Goal: Task Accomplishment & Management: Use online tool/utility

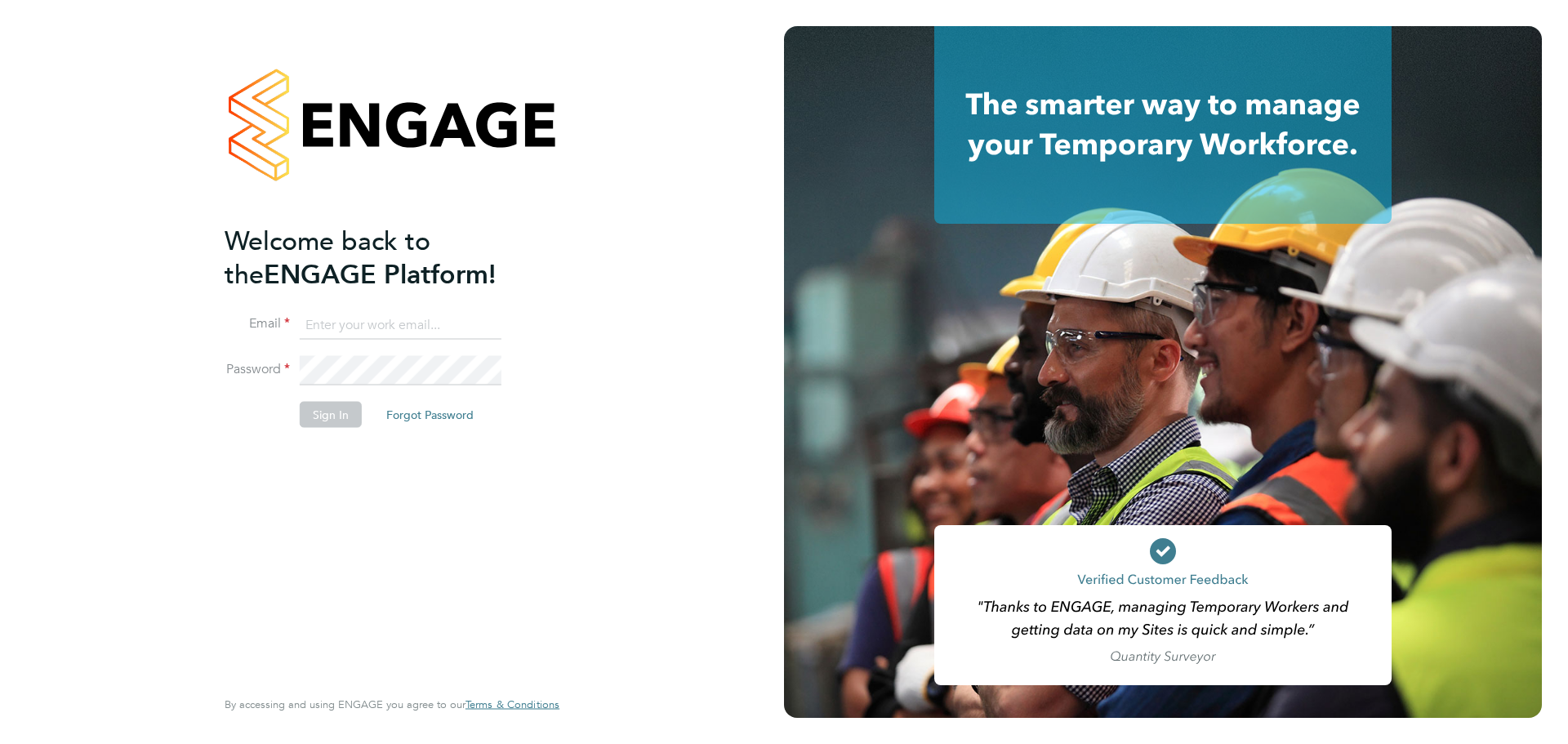
type input "lee@tribuildsolutions.com"
click at [330, 489] on div "Welcome back to the ENGAGE Platform! Email lee@tribuildsolutions.com Password S…" at bounding box center [384, 454] width 319 height 460
click at [337, 415] on button "Sign In" at bounding box center [330, 414] width 62 height 26
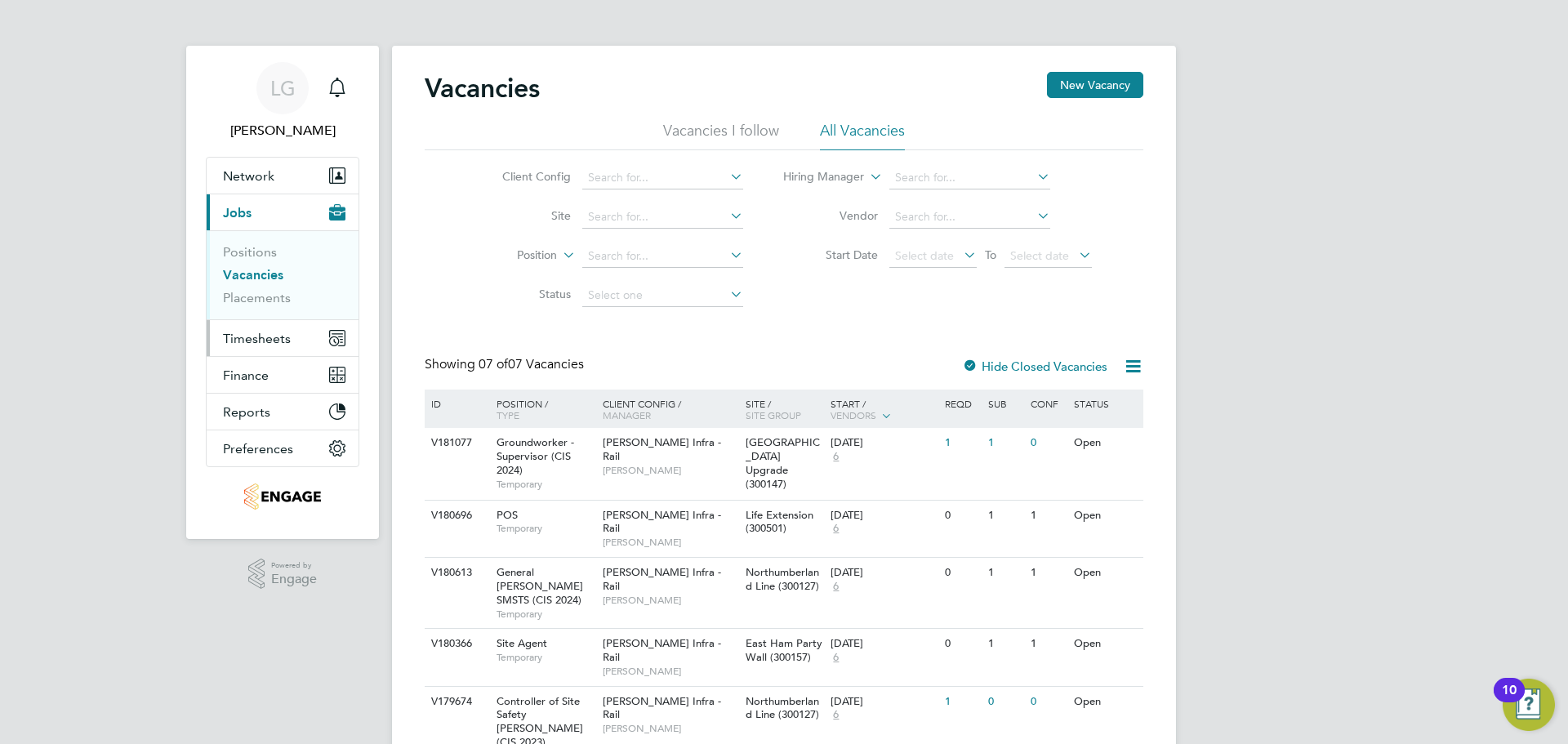
click at [249, 326] on button "Timesheets" at bounding box center [282, 338] width 151 height 36
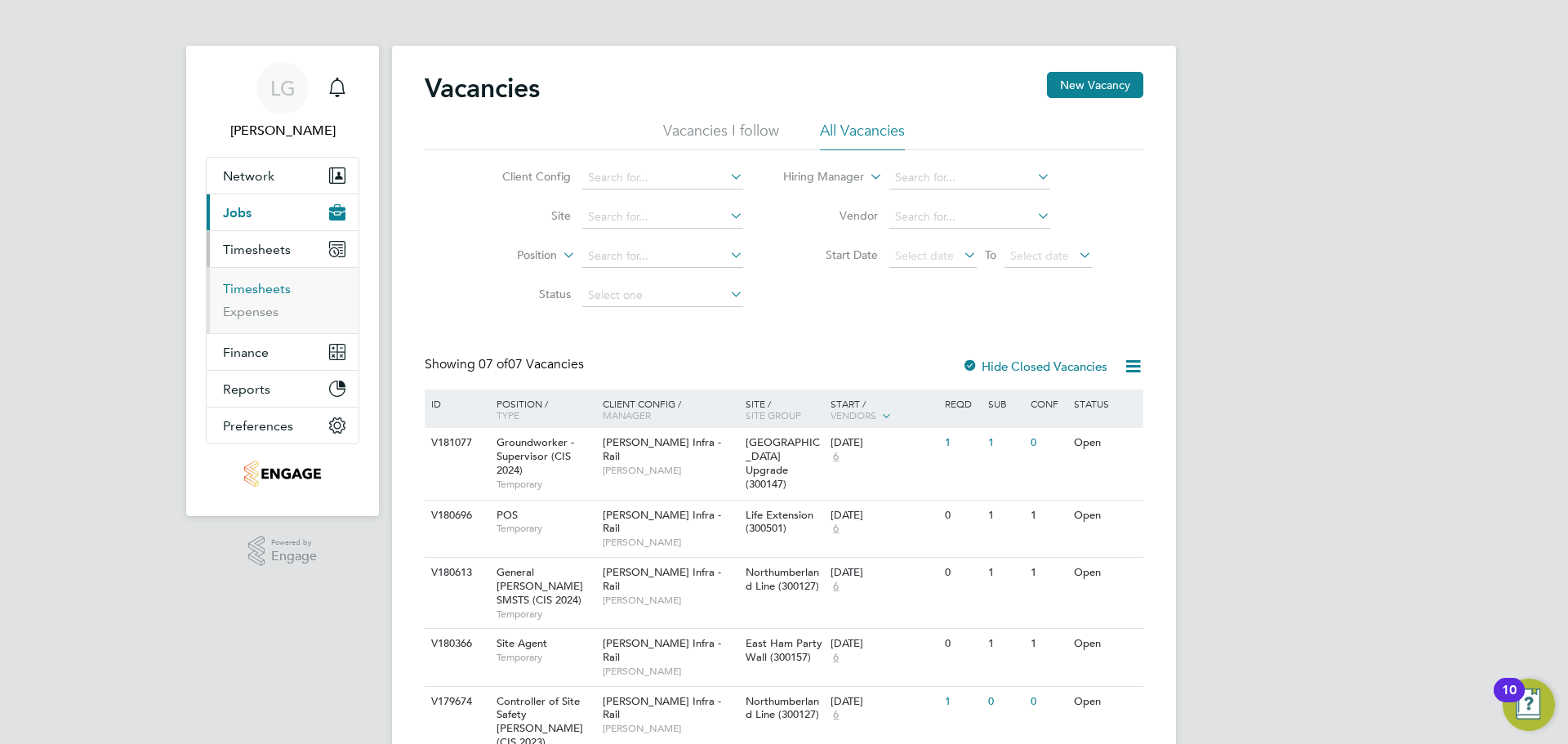
click at [280, 293] on link "Timesheets" at bounding box center [257, 288] width 68 height 16
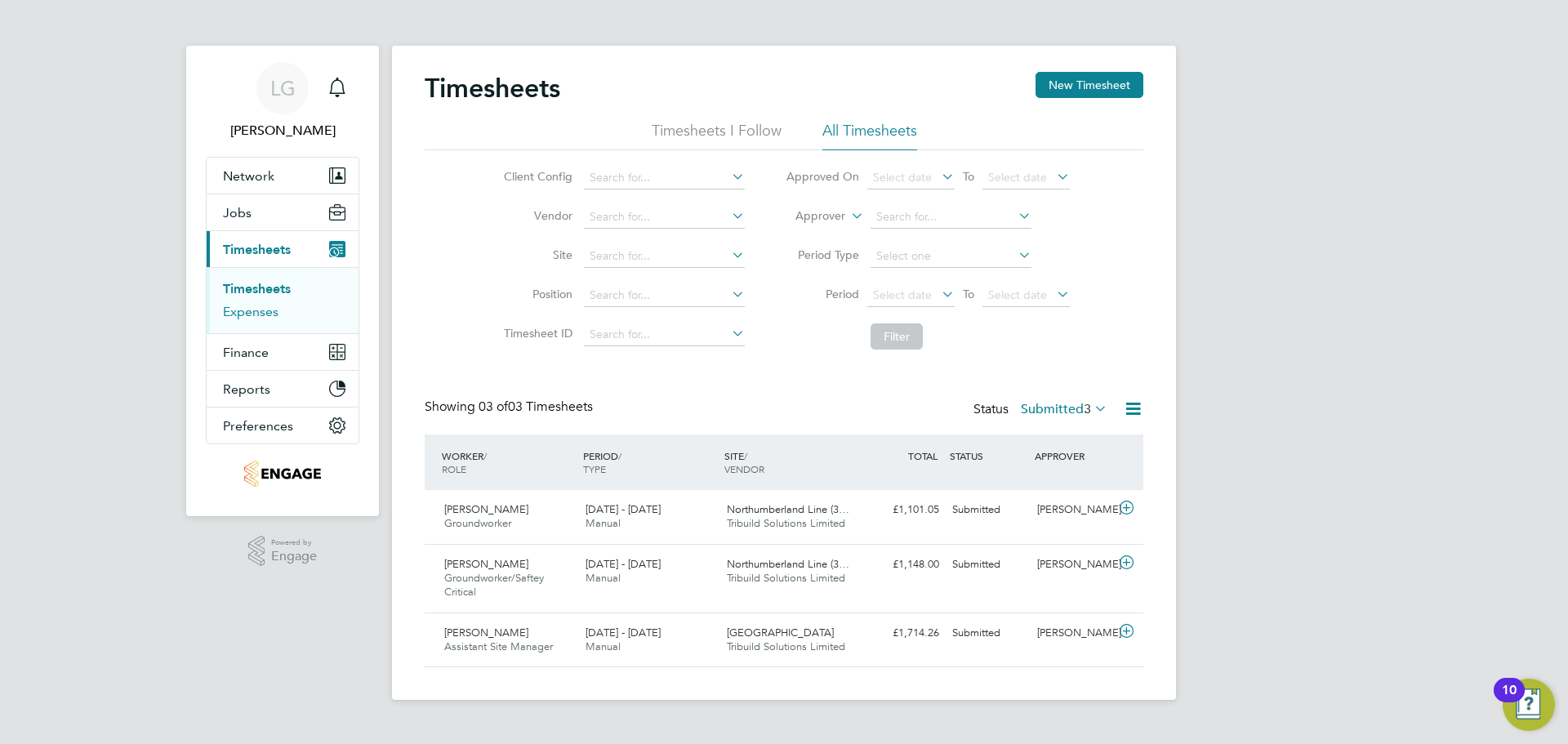
click at [263, 314] on link "Expenses" at bounding box center [251, 311] width 55 height 16
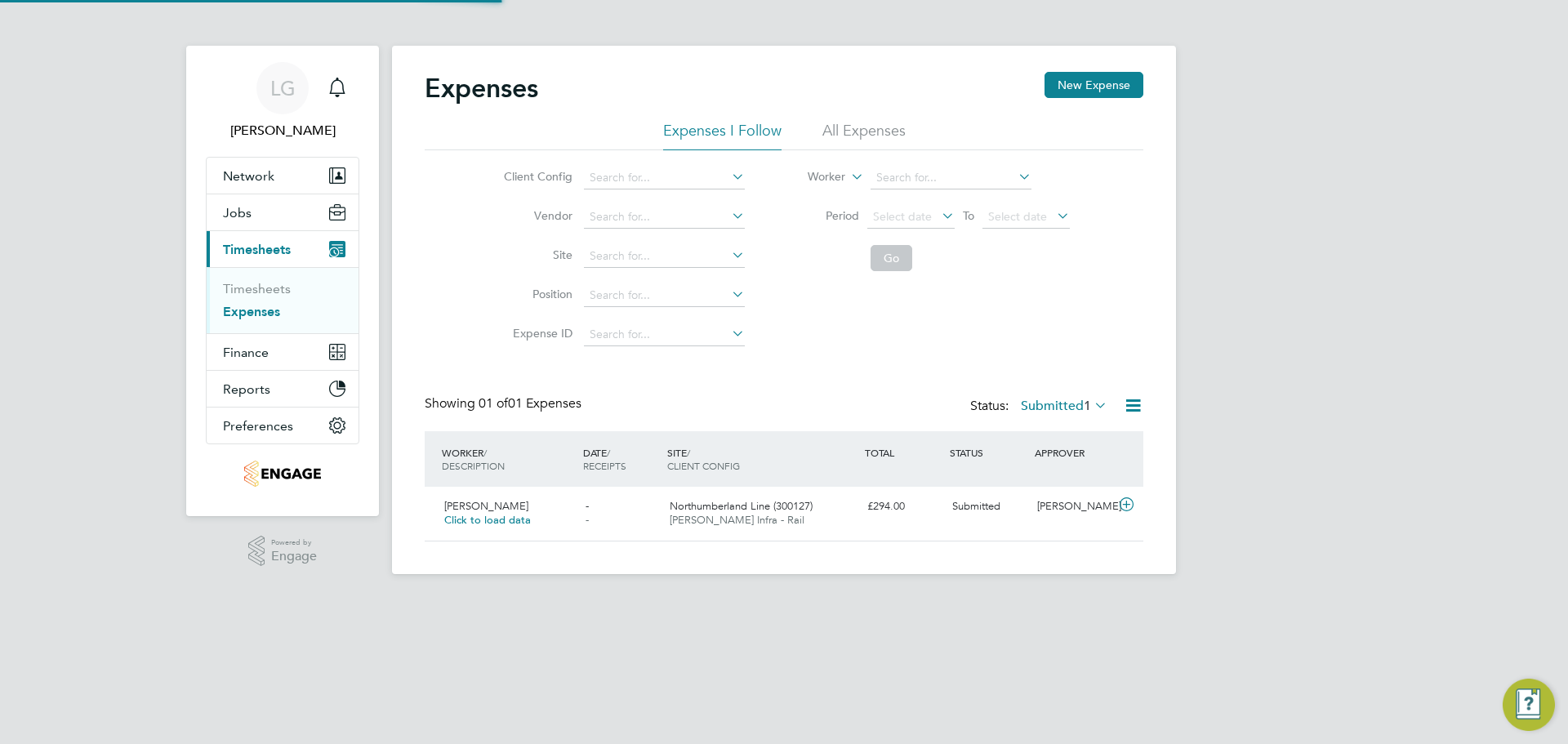
scroll to position [41, 198]
click at [352, 85] on span "3" at bounding box center [351, 77] width 19 height 19
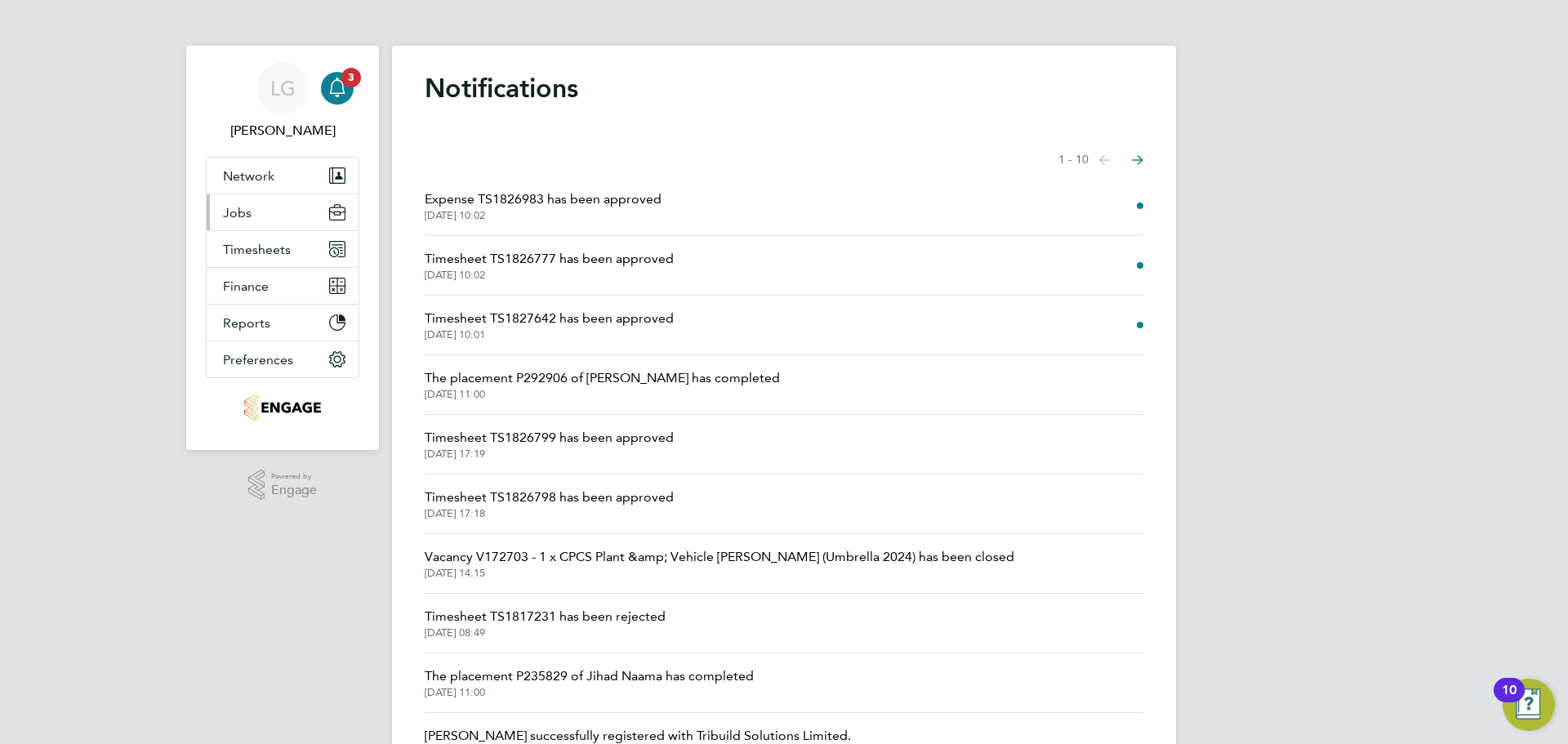
click at [263, 213] on button "Jobs" at bounding box center [282, 212] width 151 height 36
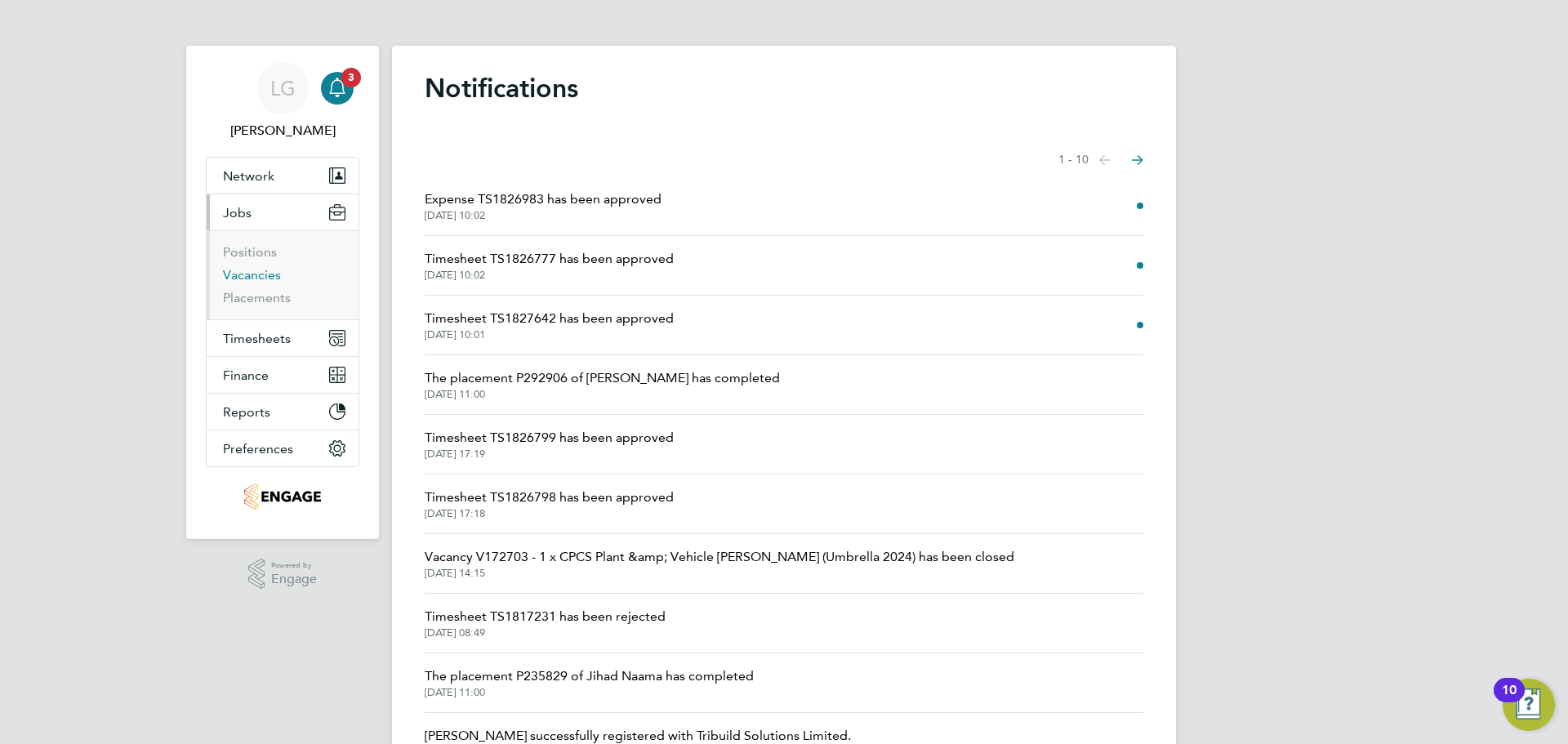
click at [251, 276] on link "Vacancies" at bounding box center [252, 275] width 58 height 16
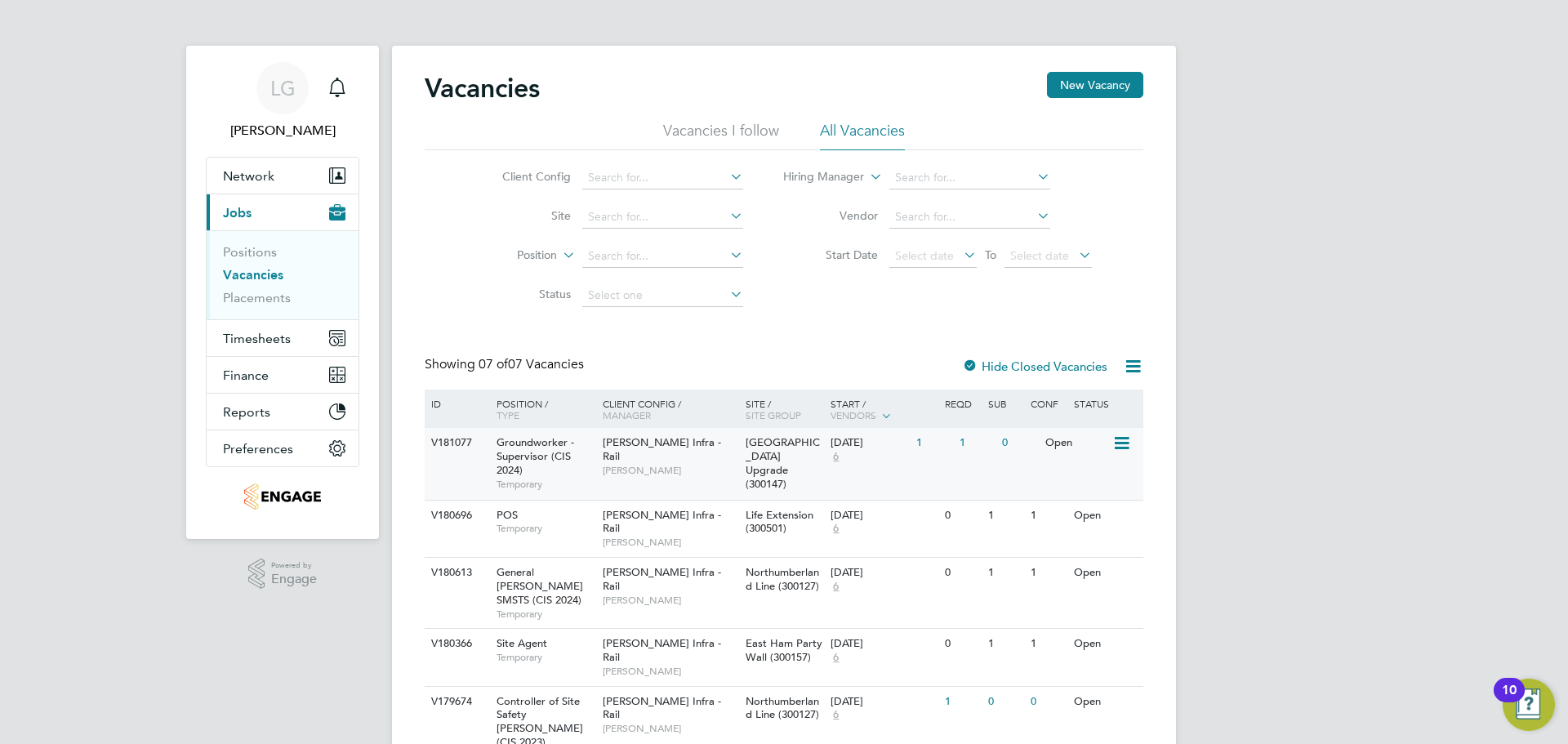
click at [647, 470] on div "[PERSON_NAME] Infra - Rail [PERSON_NAME]" at bounding box center [670, 456] width 143 height 56
click at [242, 297] on link "Placements" at bounding box center [257, 298] width 68 height 16
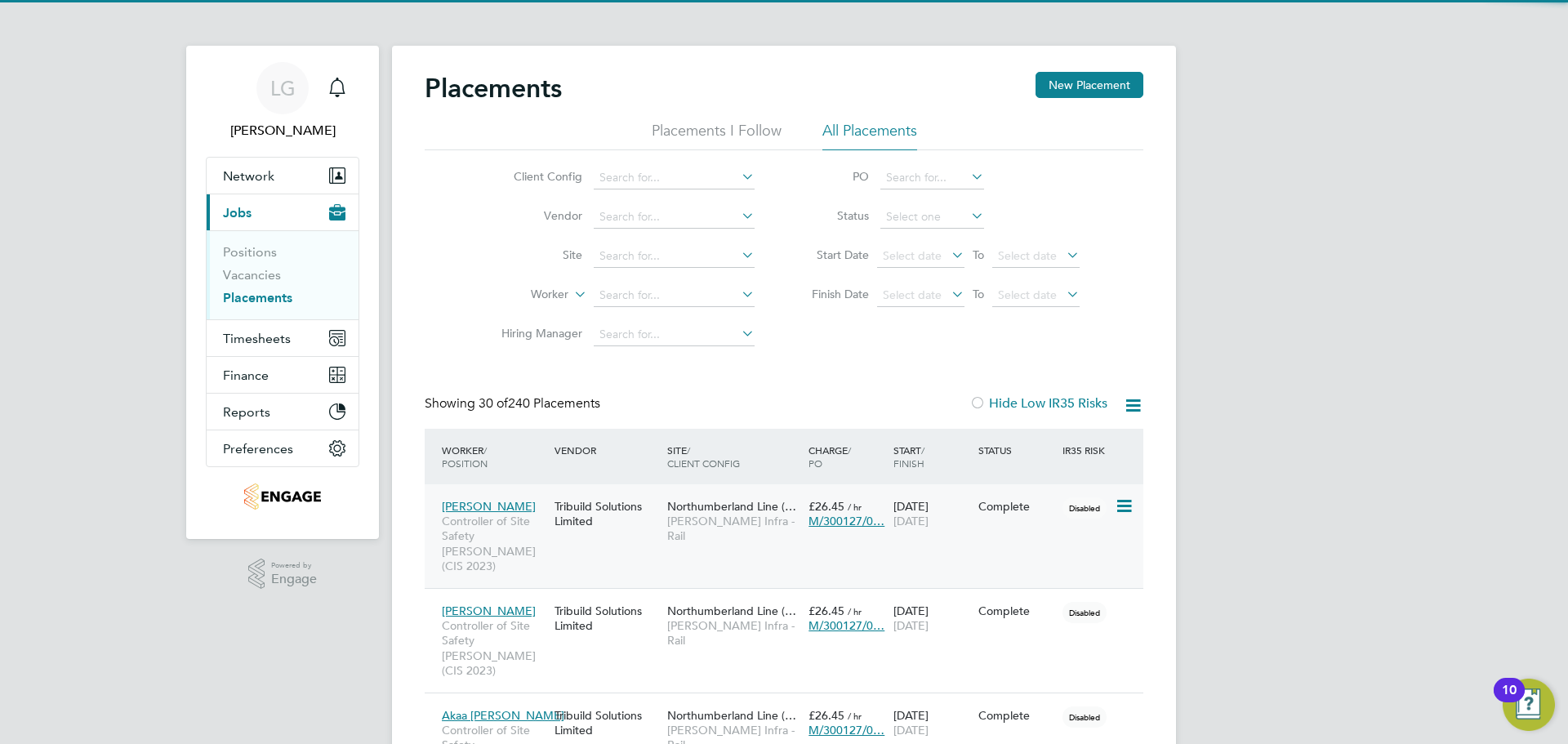
scroll to position [48, 142]
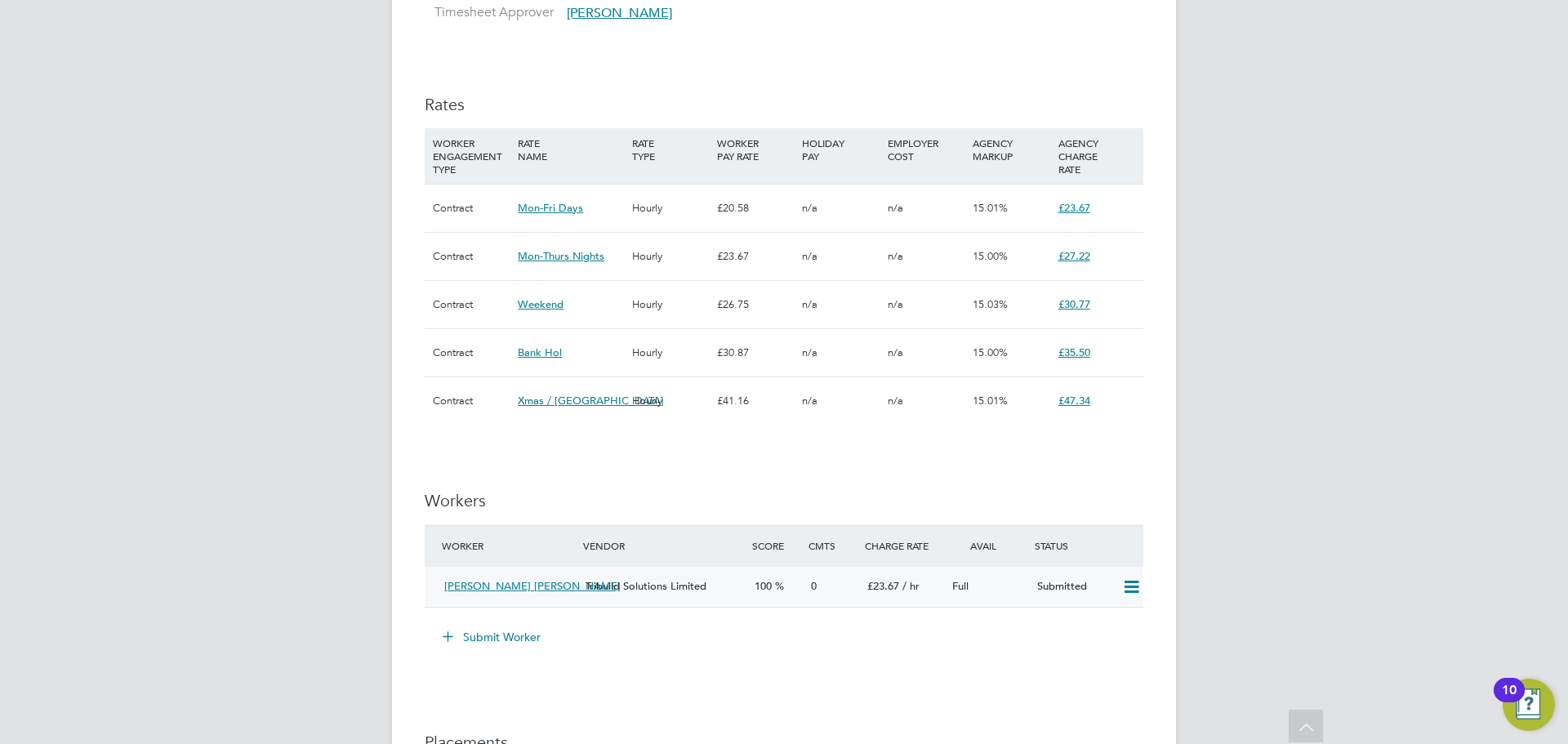
click at [1122, 584] on icon at bounding box center [1131, 588] width 20 height 13
click at [1126, 582] on icon at bounding box center [1131, 588] width 20 height 13
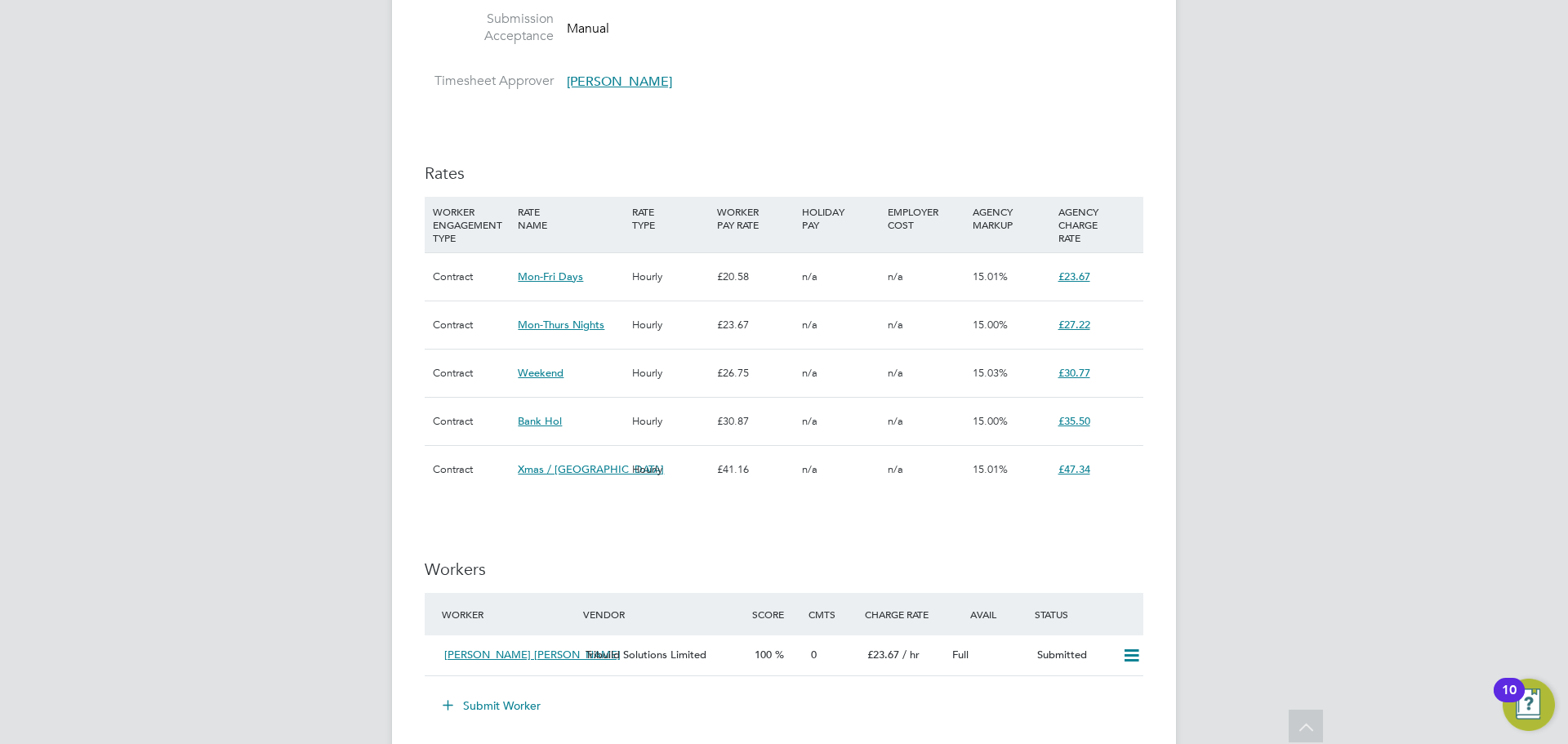
scroll to position [899, 0]
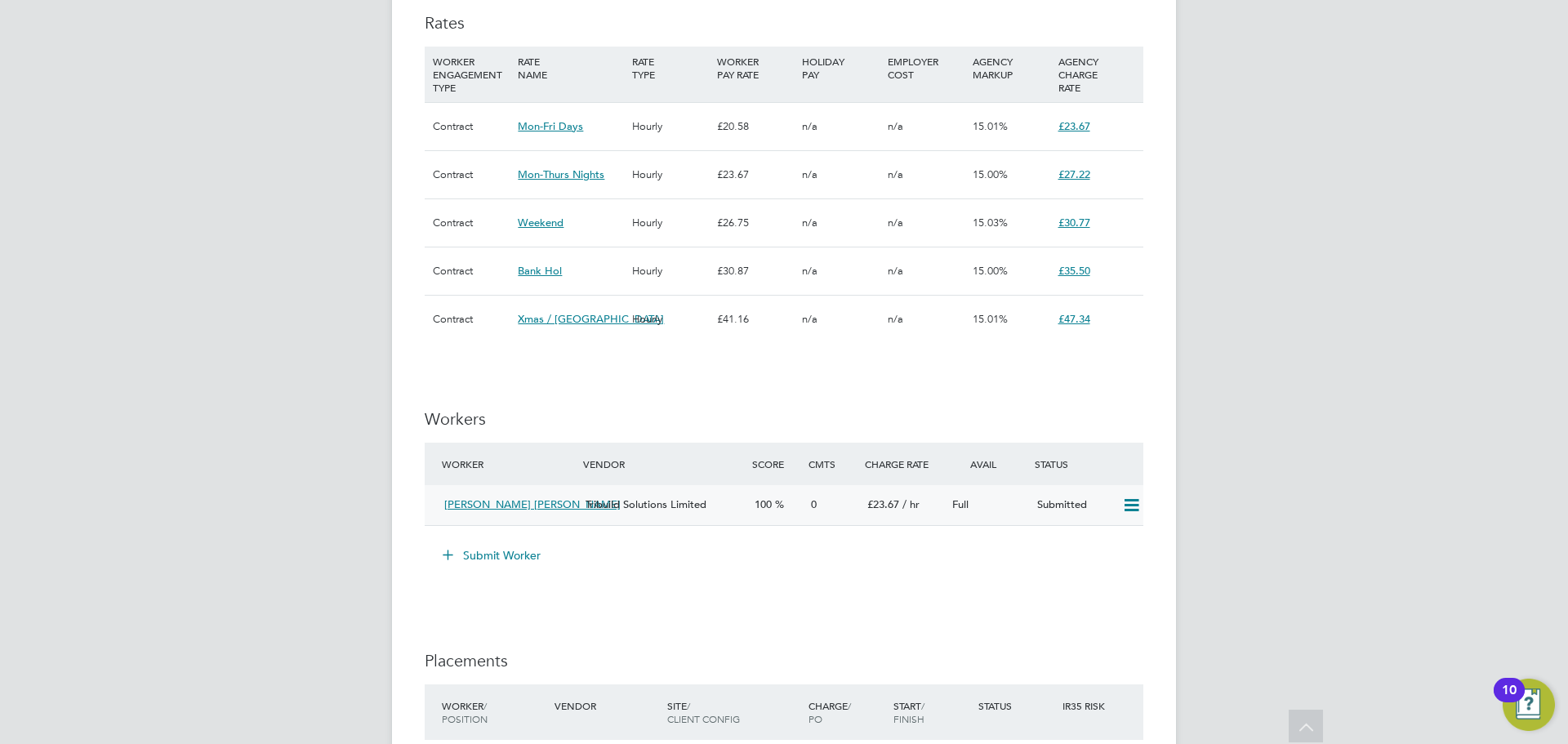
click at [1131, 505] on icon at bounding box center [1131, 506] width 20 height 13
click at [886, 572] on li "Submit Worker" at bounding box center [784, 564] width 719 height 42
click at [714, 507] on div "Tribuild Solutions Limited" at bounding box center [664, 505] width 169 height 27
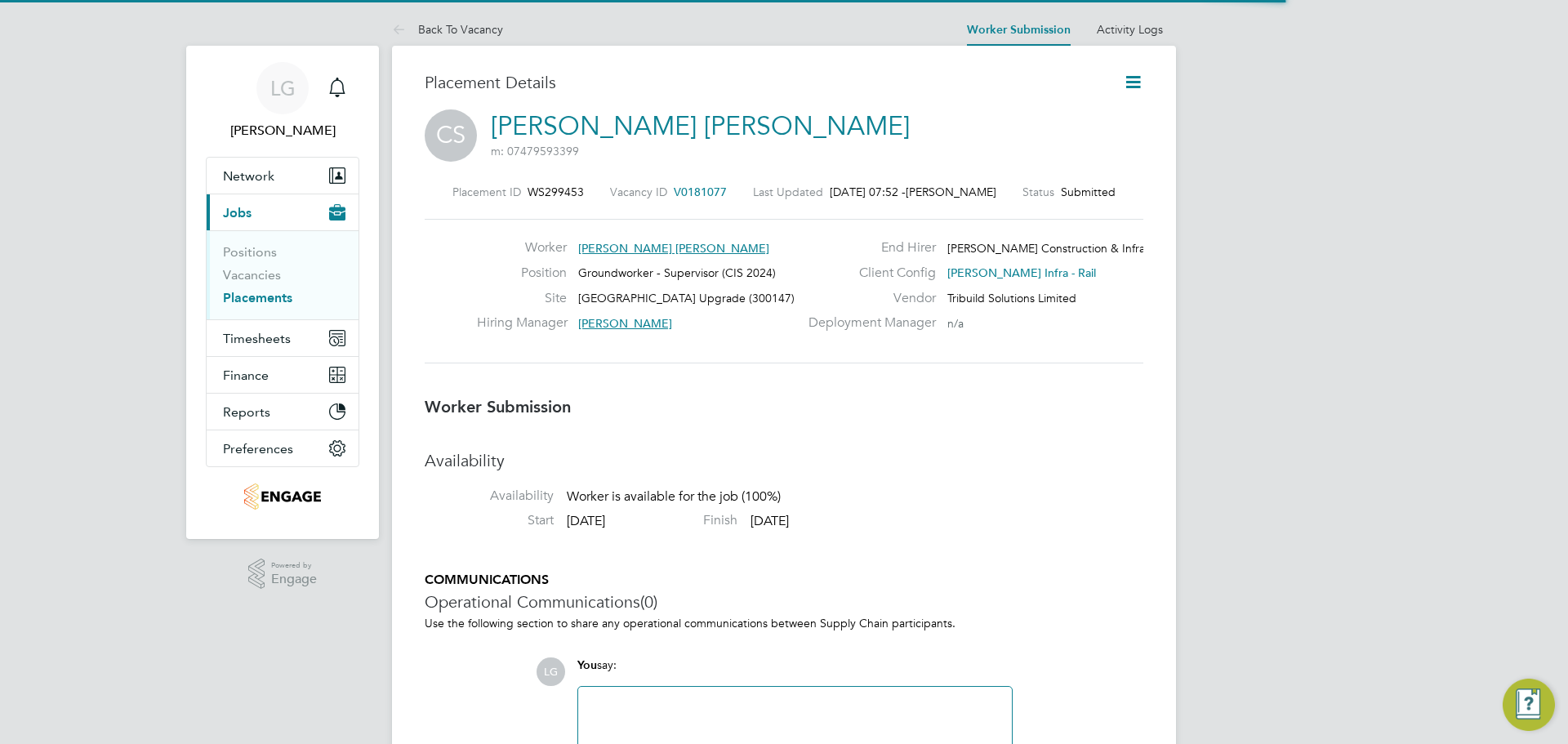
scroll to position [16, 115]
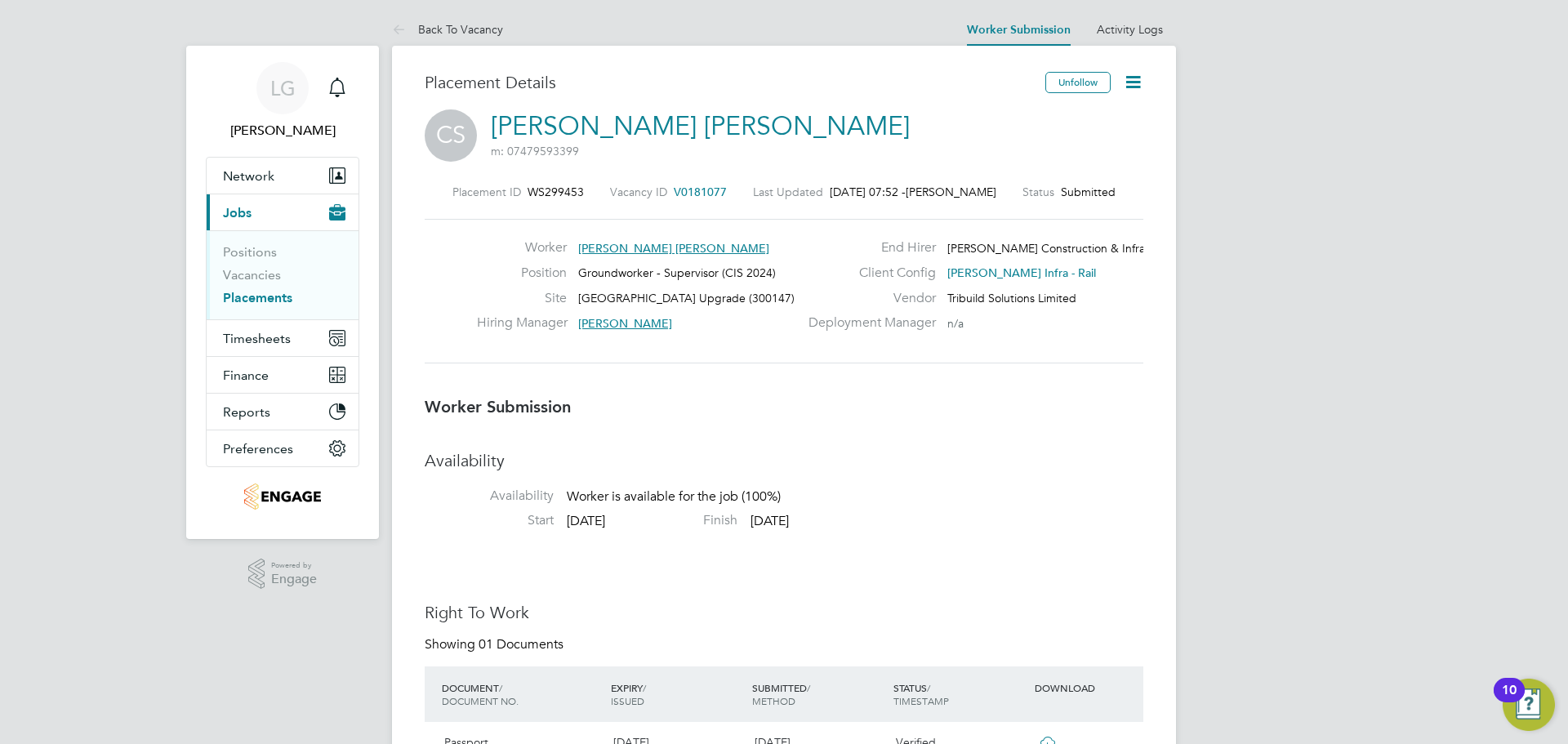
click at [1139, 78] on icon at bounding box center [1133, 82] width 20 height 20
click at [884, 100] on div "Placement Details" at bounding box center [729, 90] width 609 height 38
click at [277, 338] on span "Timesheets" at bounding box center [257, 338] width 68 height 16
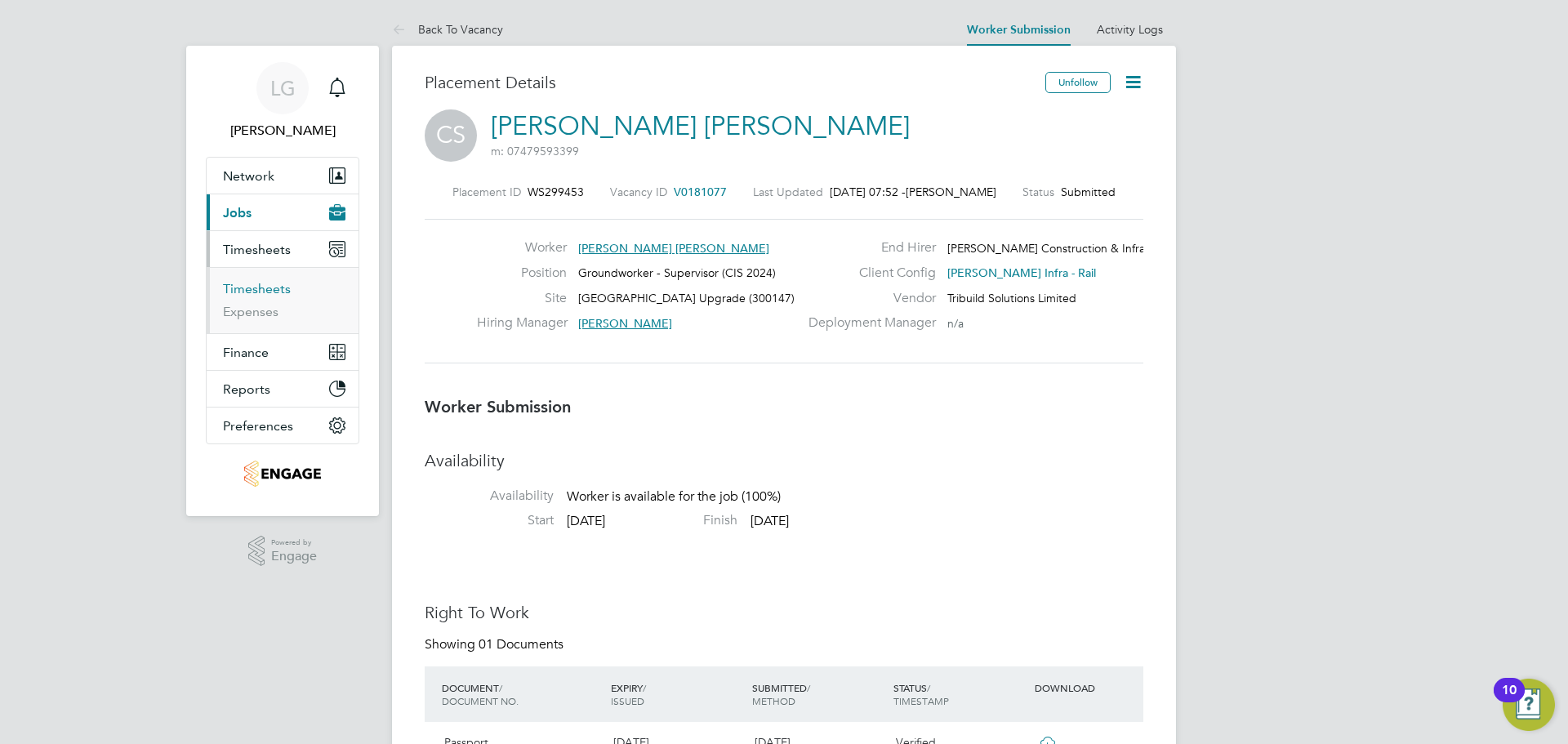
click at [264, 285] on link "Timesheets" at bounding box center [257, 288] width 68 height 16
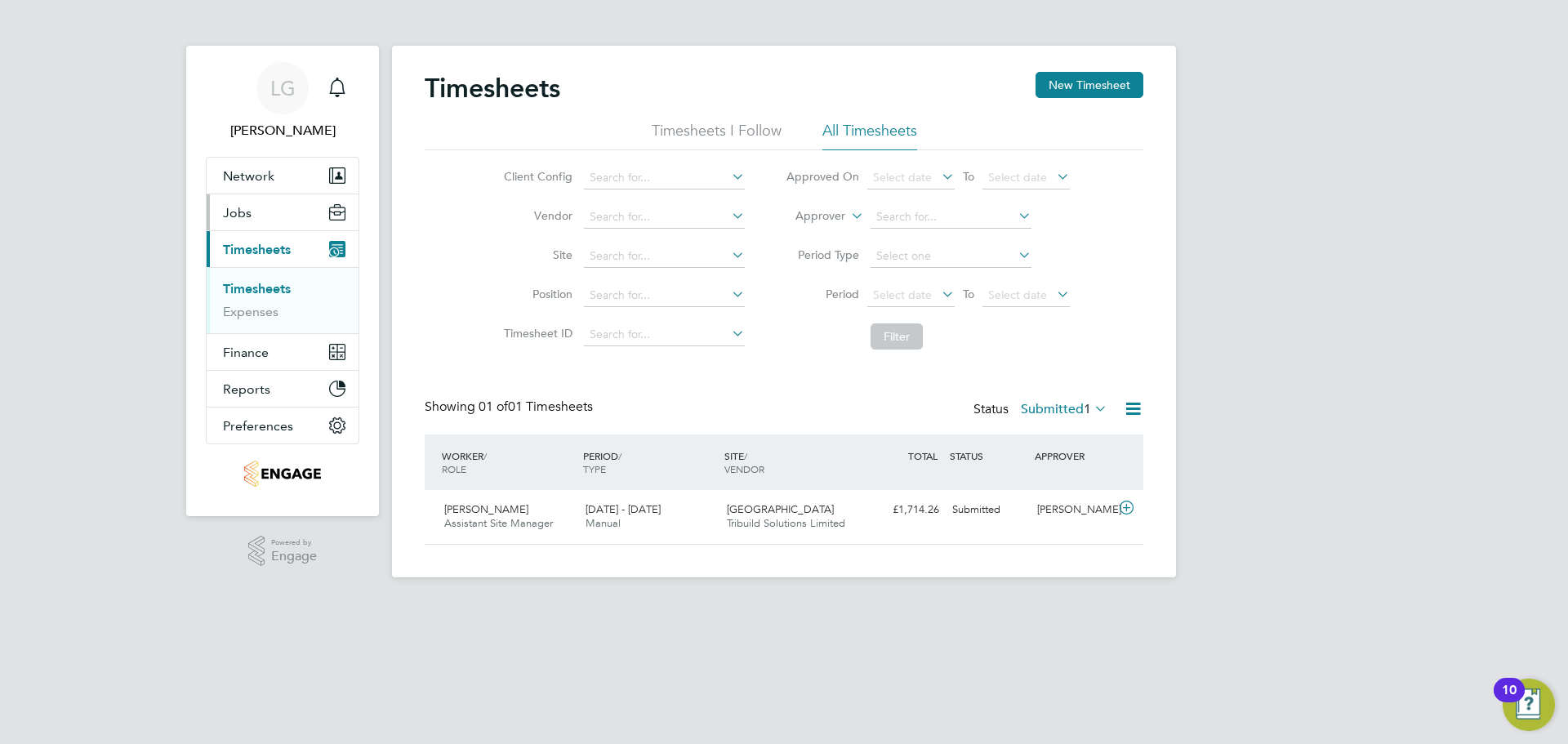
click at [257, 220] on button "Jobs" at bounding box center [282, 212] width 151 height 36
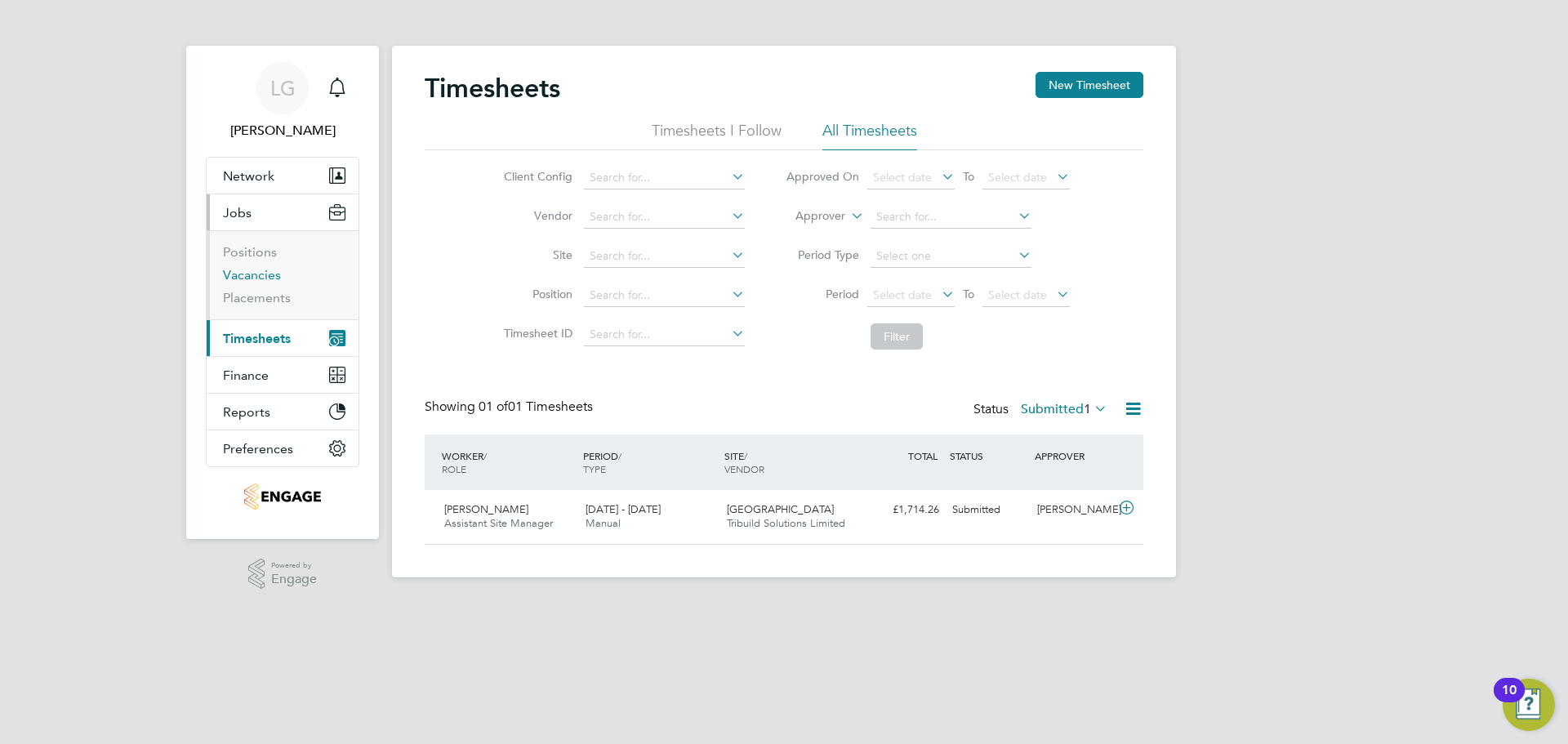
click at [277, 280] on link "Vacancies" at bounding box center [252, 275] width 58 height 16
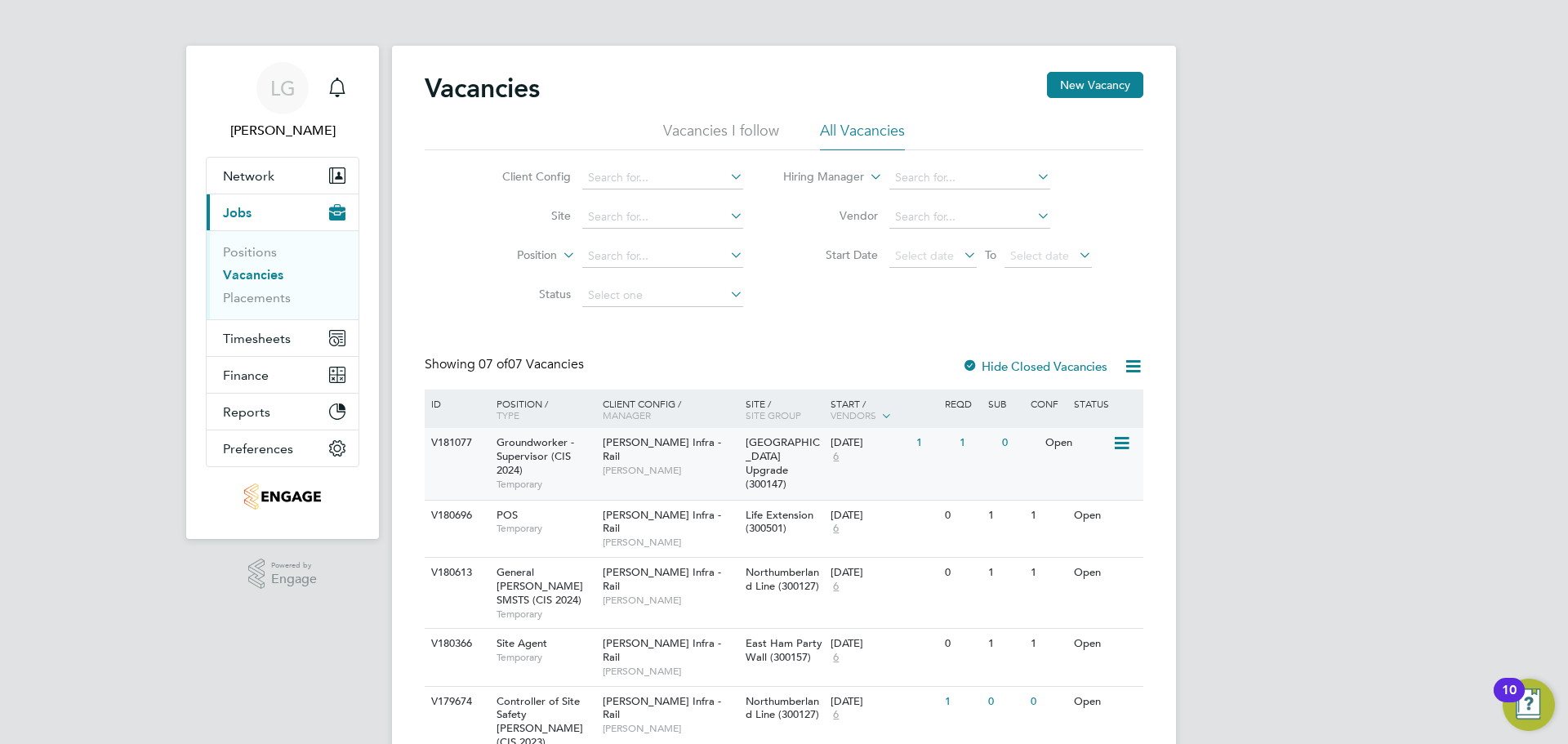
click at [871, 484] on div "V181077 Groundworker - Supervisor (CIS 2024) Temporary Morgan Sindall Infra - R…" at bounding box center [784, 464] width 719 height 72
drag, startPoint x: 75, startPoint y: 265, endPoint x: 127, endPoint y: 52, distance: 219.3
click at [75, 265] on div "LG Lee Garrity Notifications Applications: Network Team Members Businesses Site…" at bounding box center [784, 472] width 1568 height 945
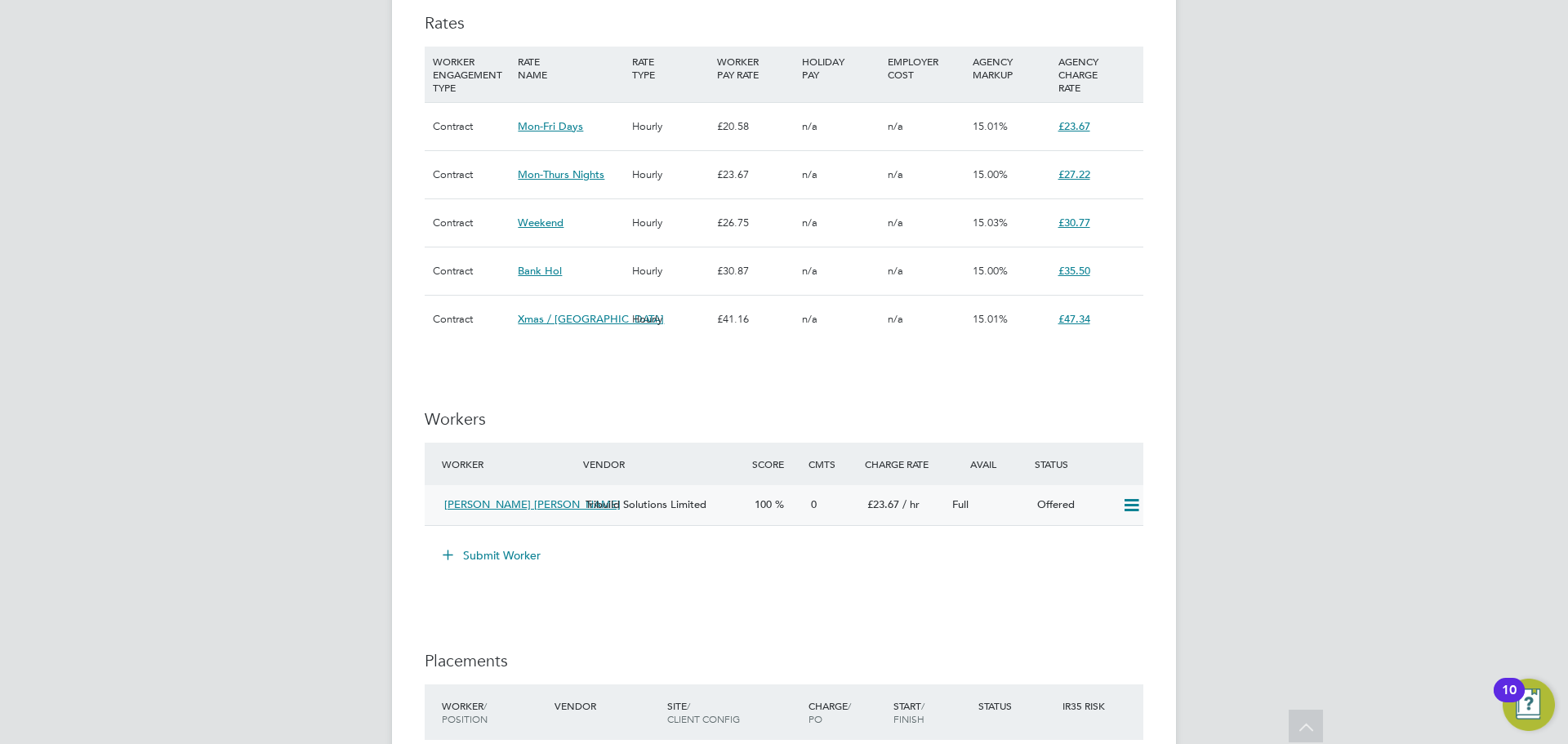
click at [1129, 508] on icon at bounding box center [1131, 506] width 20 height 13
click at [1099, 537] on li "Confirm" at bounding box center [1108, 540] width 62 height 23
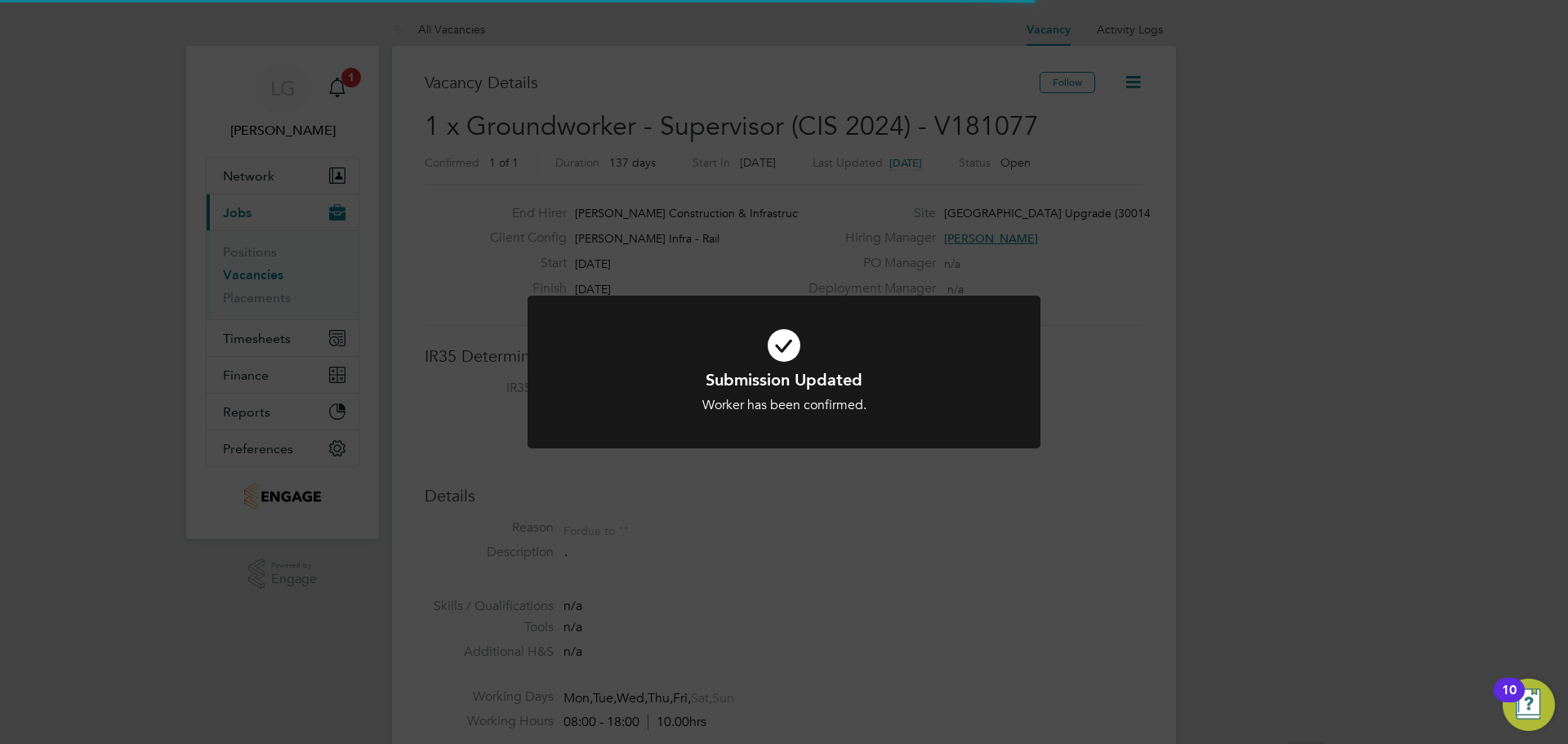
scroll to position [8, 8]
click at [1128, 344] on div "Submission Updated Worker has been confirmed. Cancel Okay" at bounding box center [784, 372] width 1568 height 744
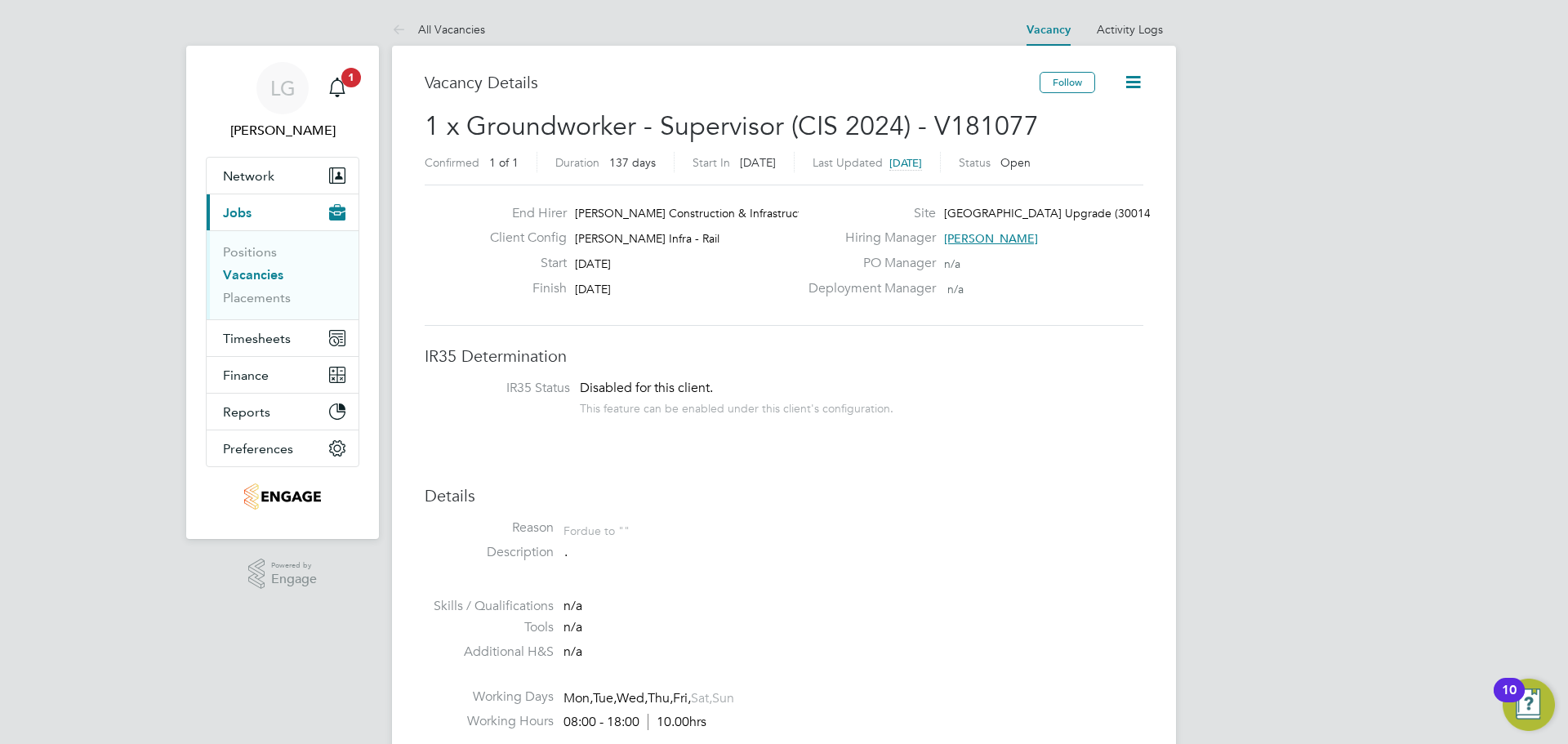
click at [1133, 81] on icon at bounding box center [1133, 82] width 20 height 20
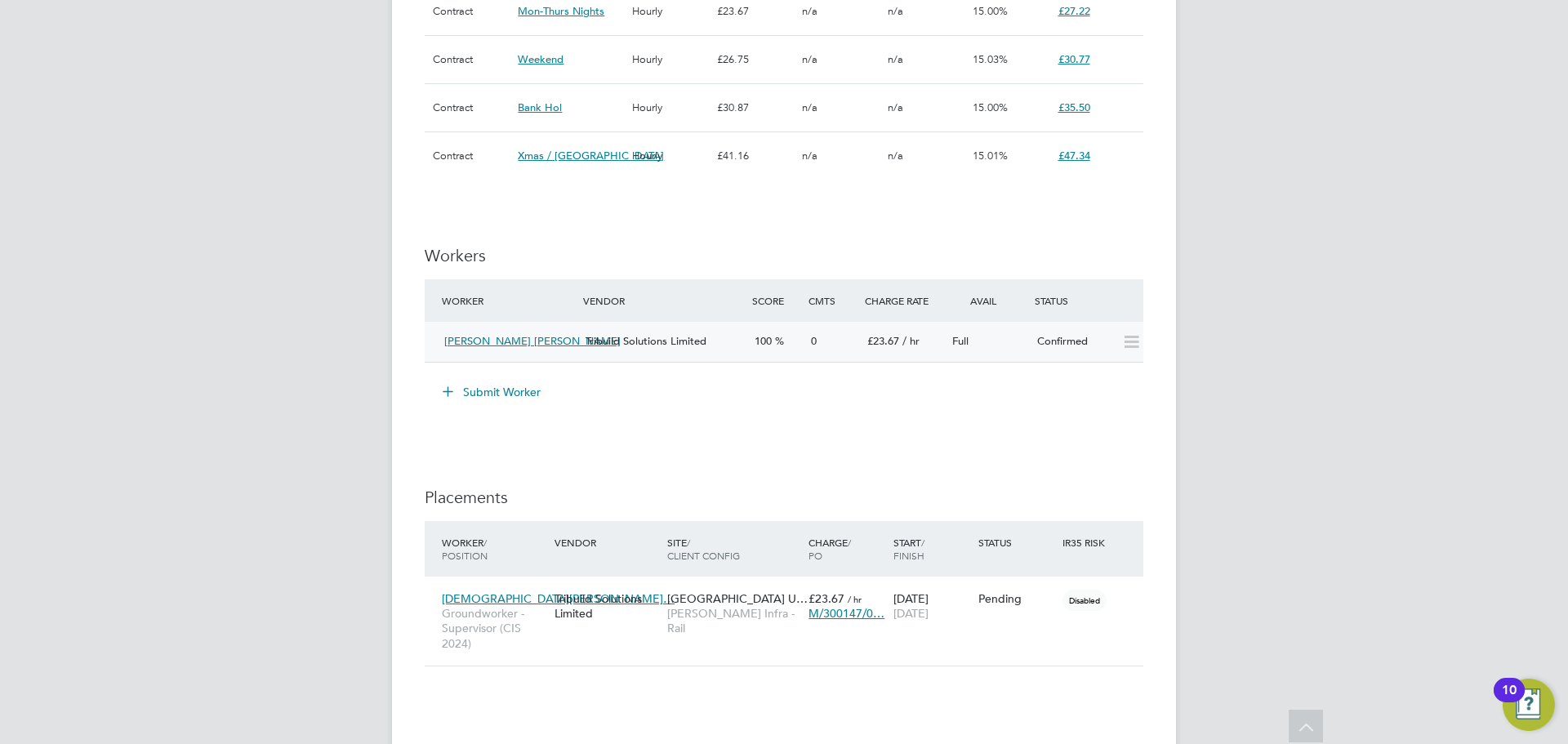
click at [728, 335] on div "Tribuild Solutions Limited" at bounding box center [664, 342] width 169 height 27
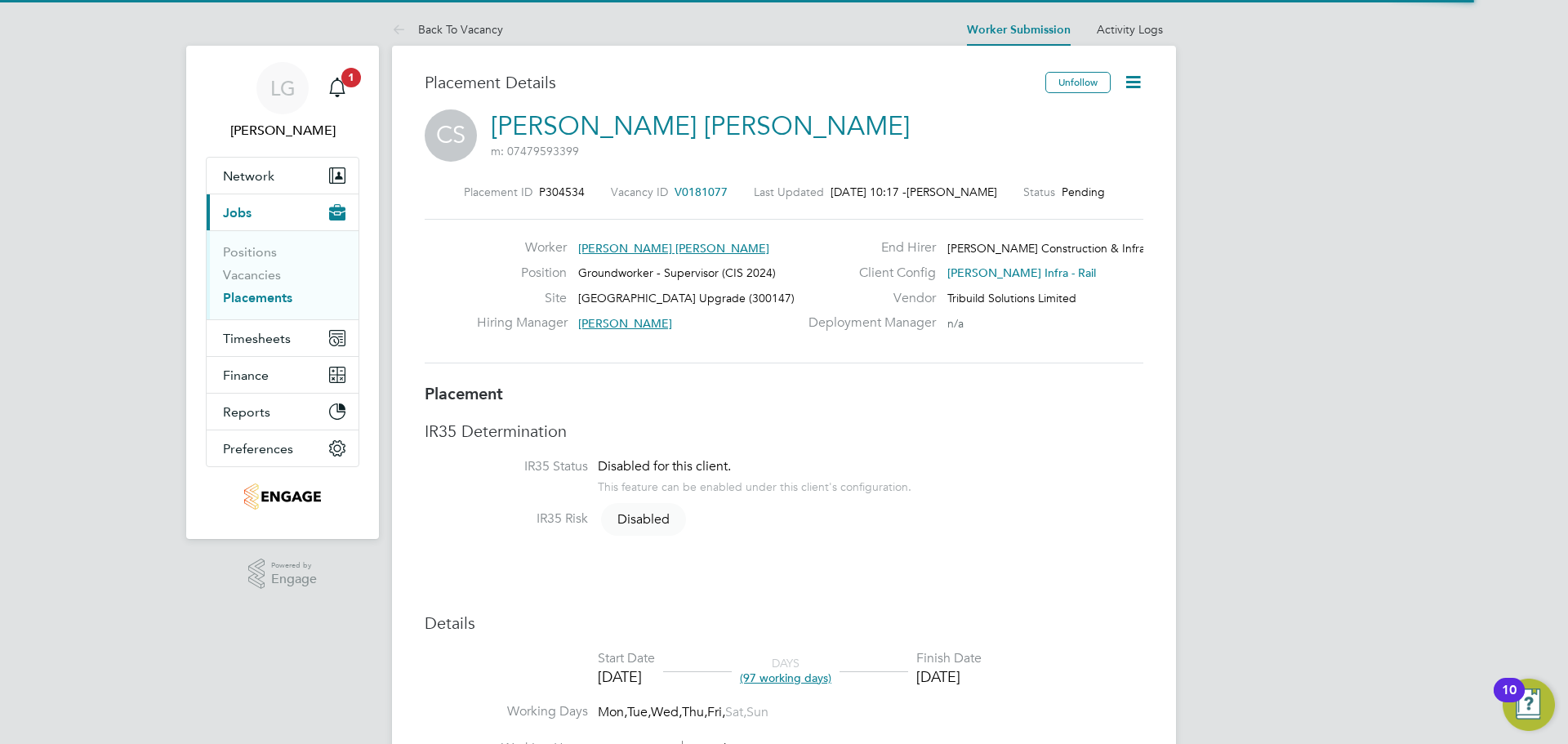
click at [1143, 86] on icon at bounding box center [1133, 82] width 20 height 20
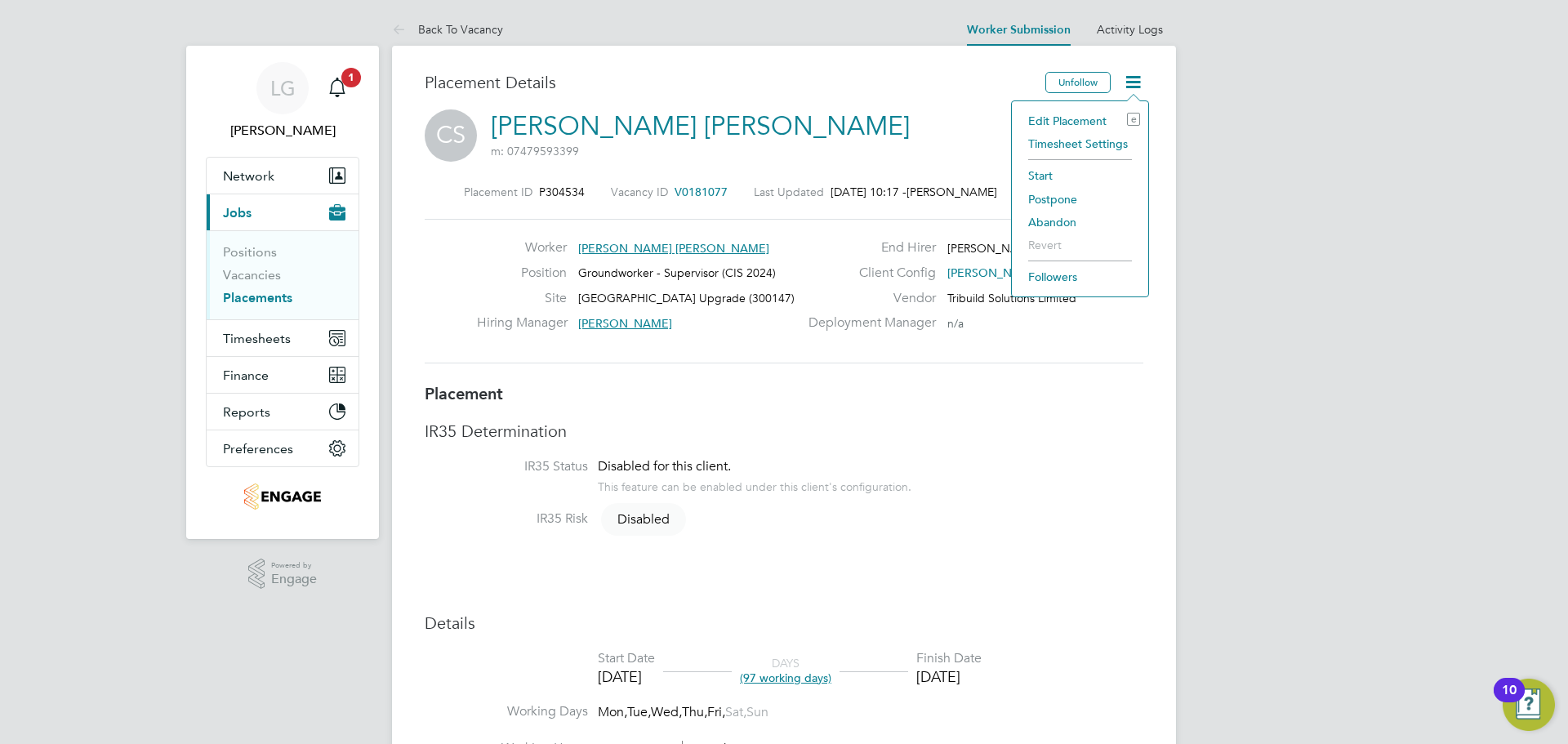
click at [1060, 170] on li "Start" at bounding box center [1080, 175] width 120 height 23
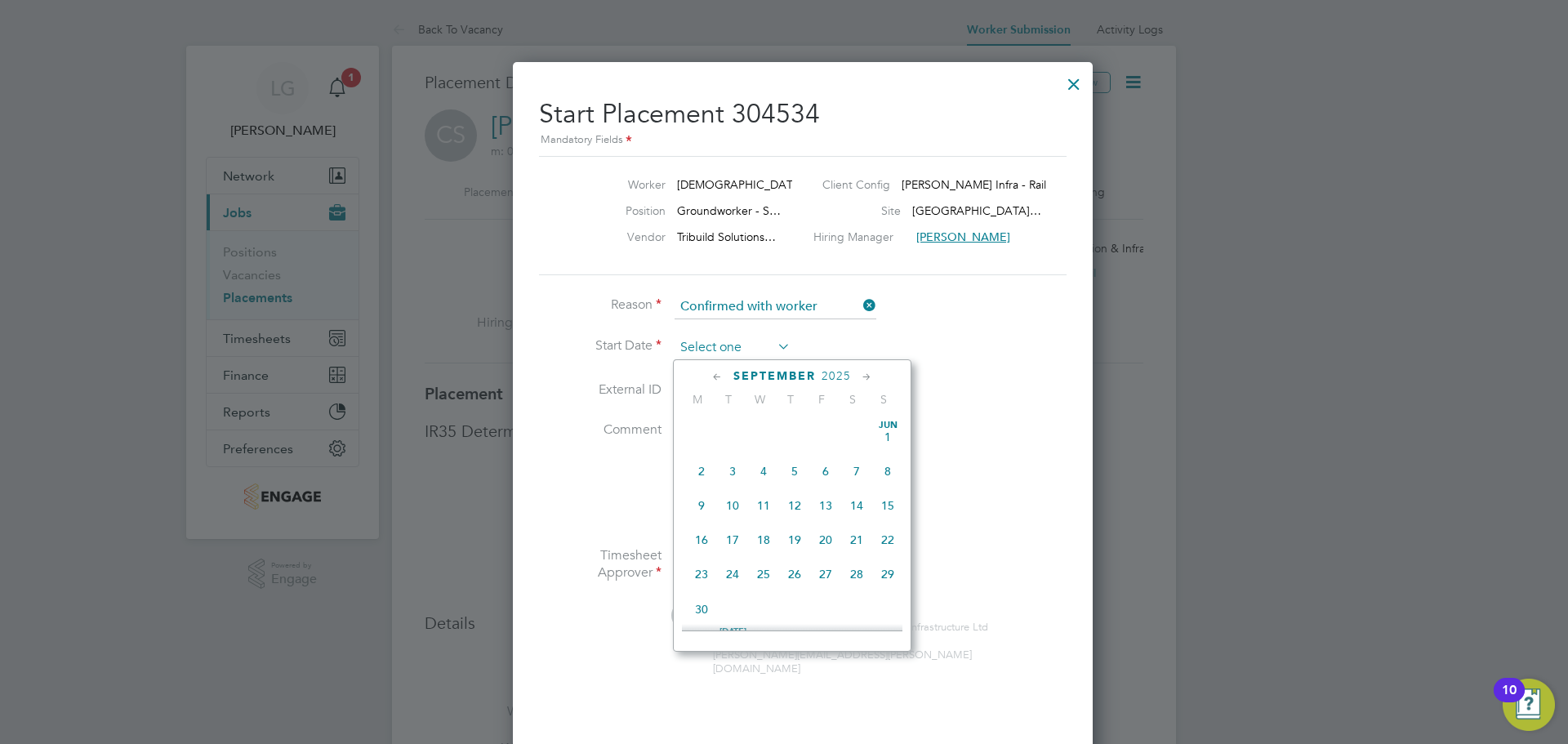
click at [767, 351] on input at bounding box center [733, 348] width 116 height 25
click at [792, 467] on span "18" at bounding box center [795, 457] width 31 height 31
type input "[DATE]"
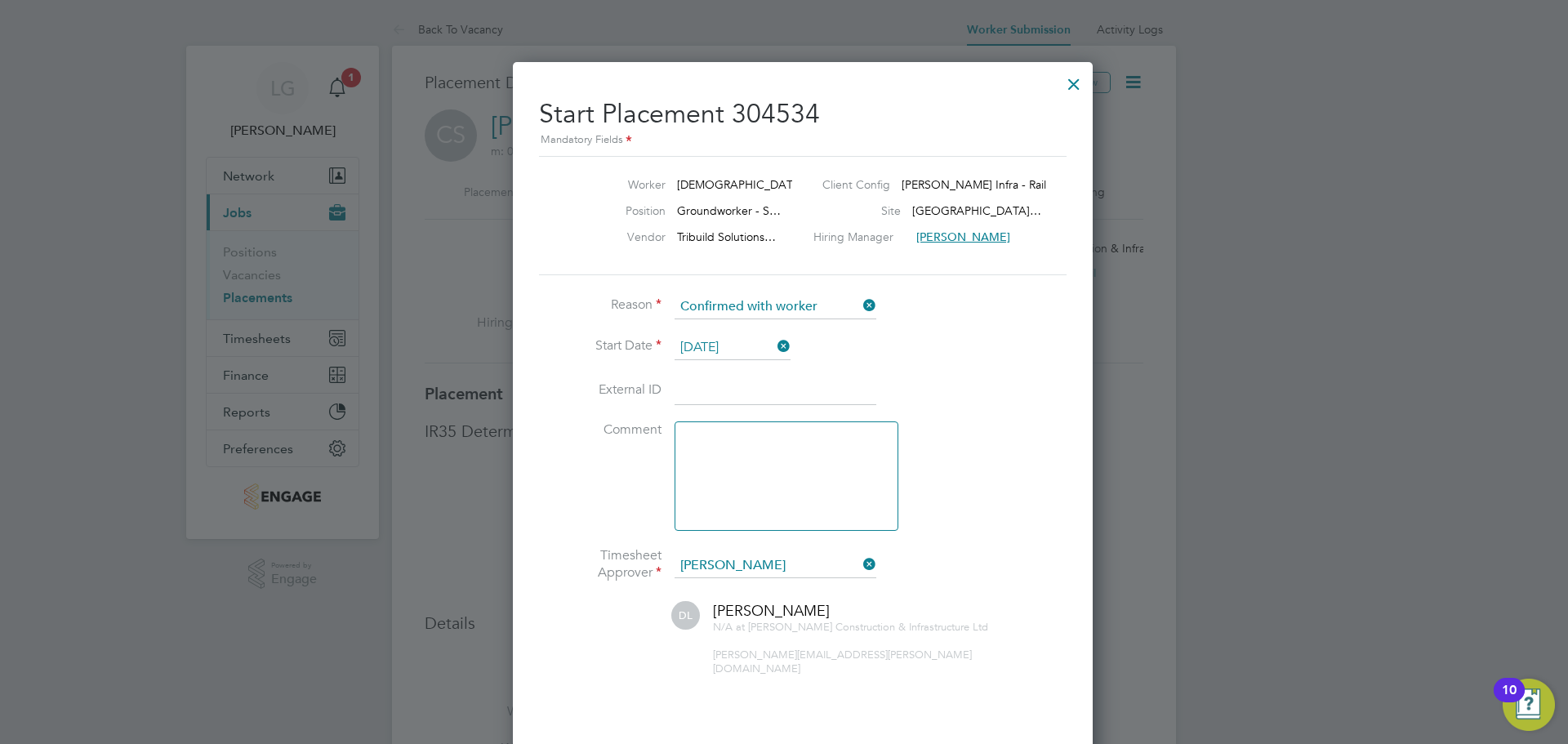
click at [977, 415] on li "External ID" at bounding box center [784, 400] width 490 height 46
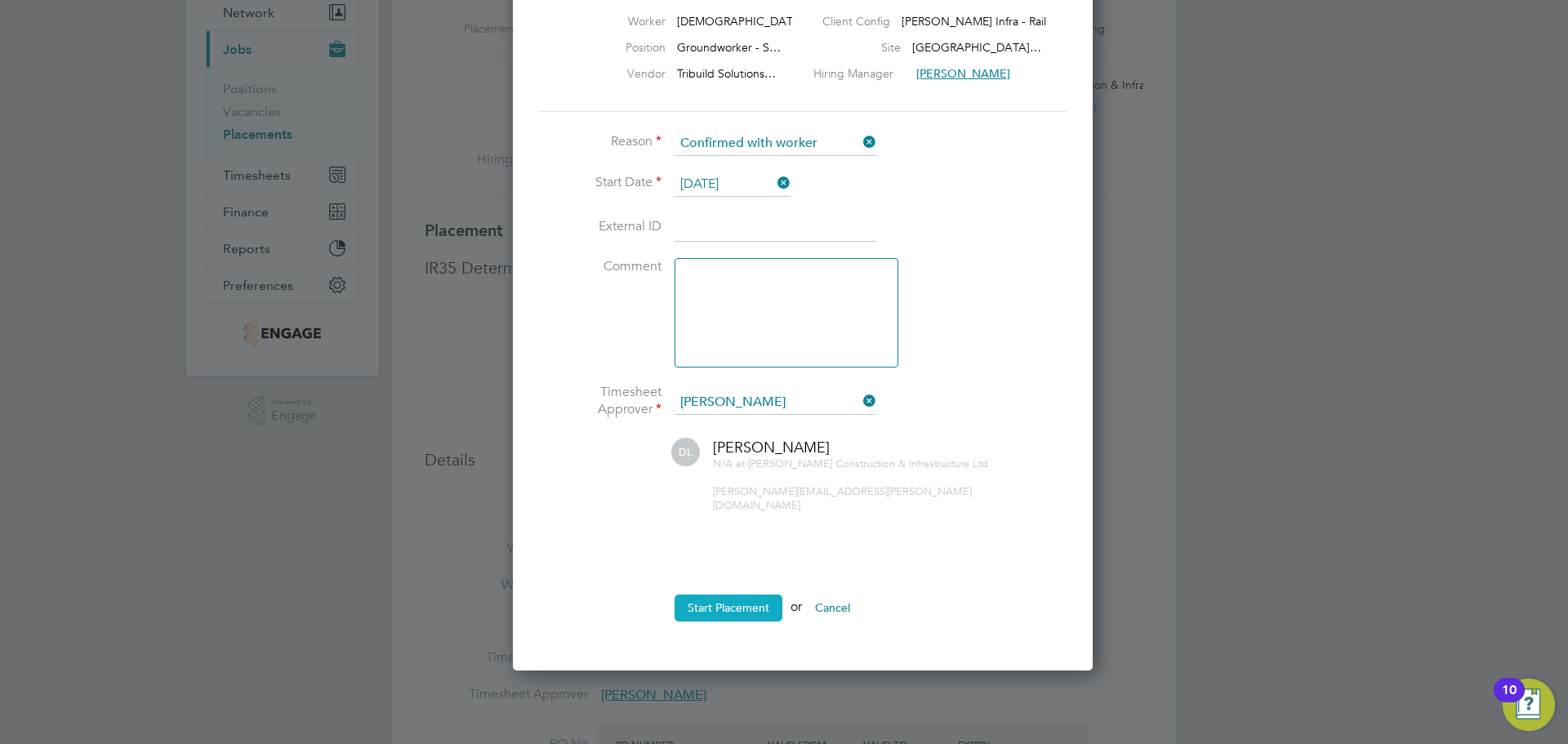
click at [734, 595] on button "Start Placement" at bounding box center [728, 608] width 107 height 26
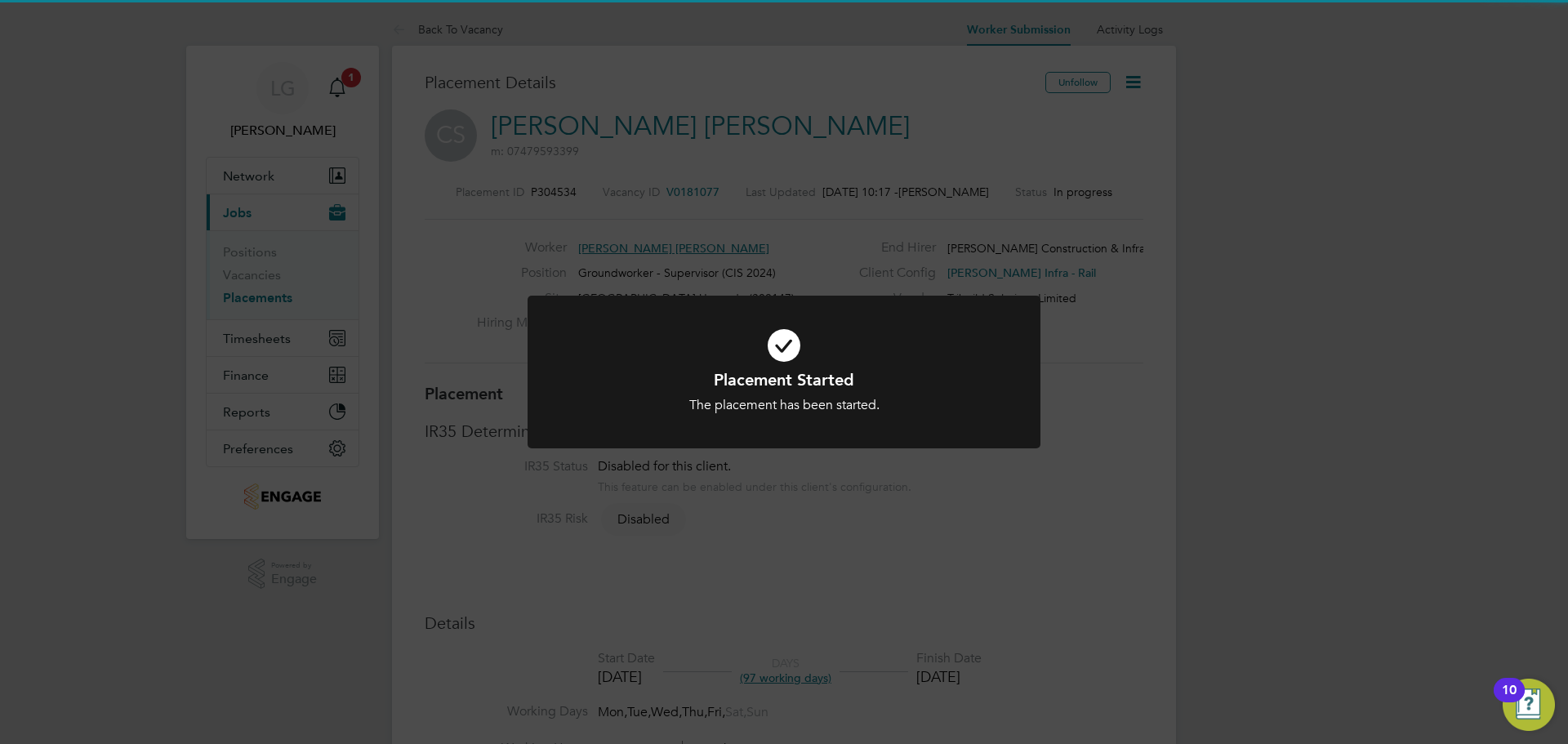
click at [801, 548] on div "Placement Started The placement has been started. Cancel Okay" at bounding box center [784, 372] width 1568 height 744
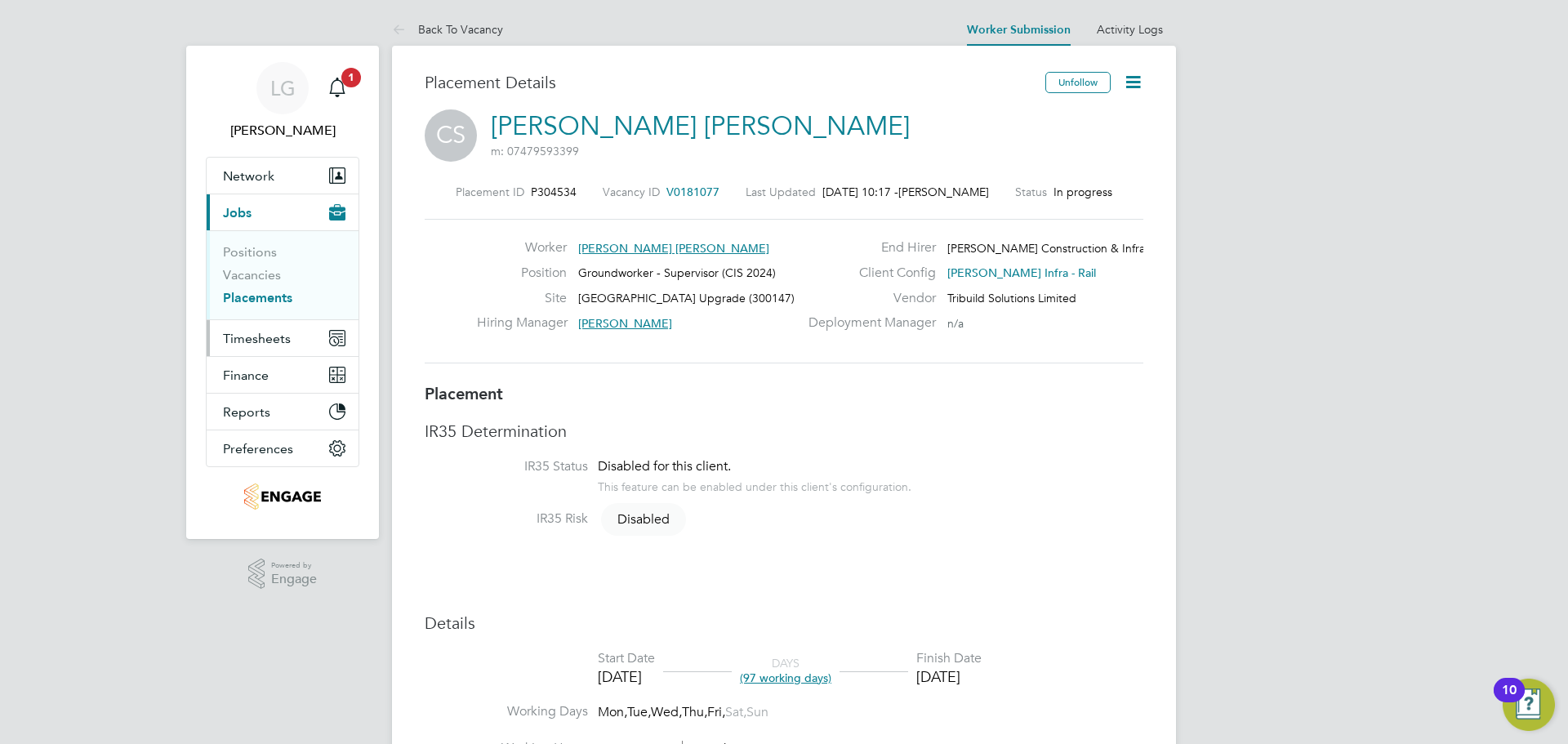
click at [252, 352] on button "Timesheets" at bounding box center [282, 338] width 151 height 36
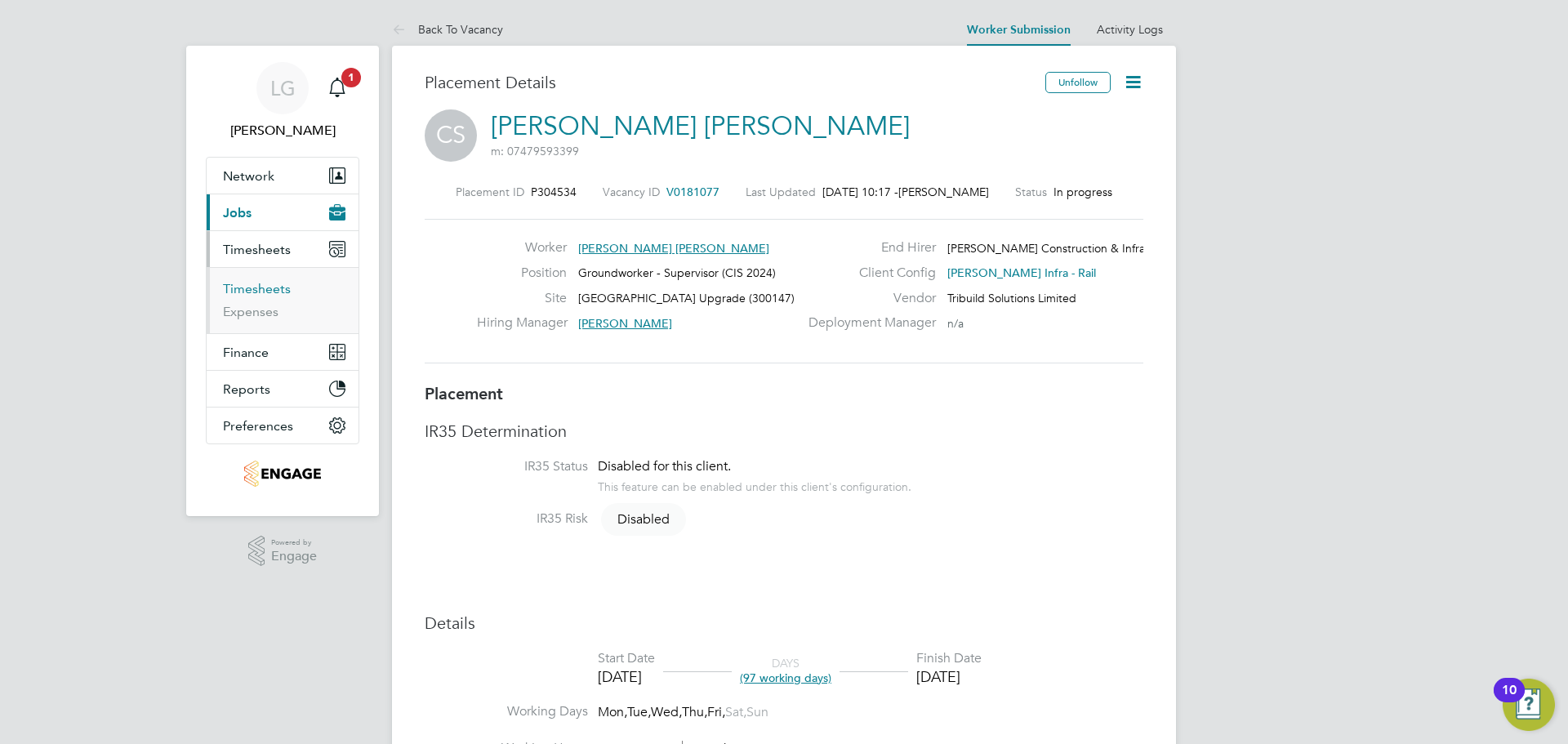
click at [264, 287] on link "Timesheets" at bounding box center [257, 288] width 68 height 16
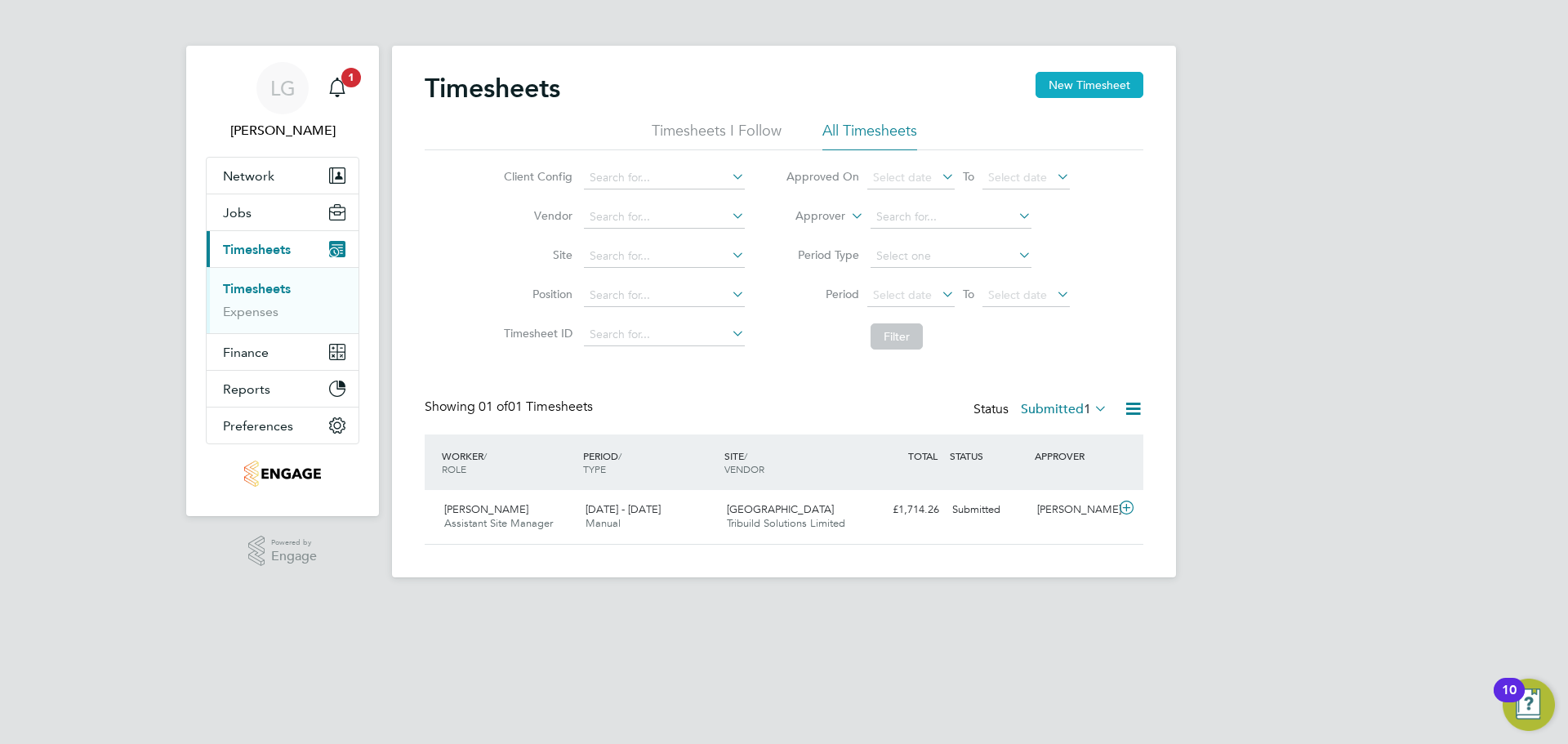
click at [1061, 85] on button "New Timesheet" at bounding box center [1089, 85] width 107 height 26
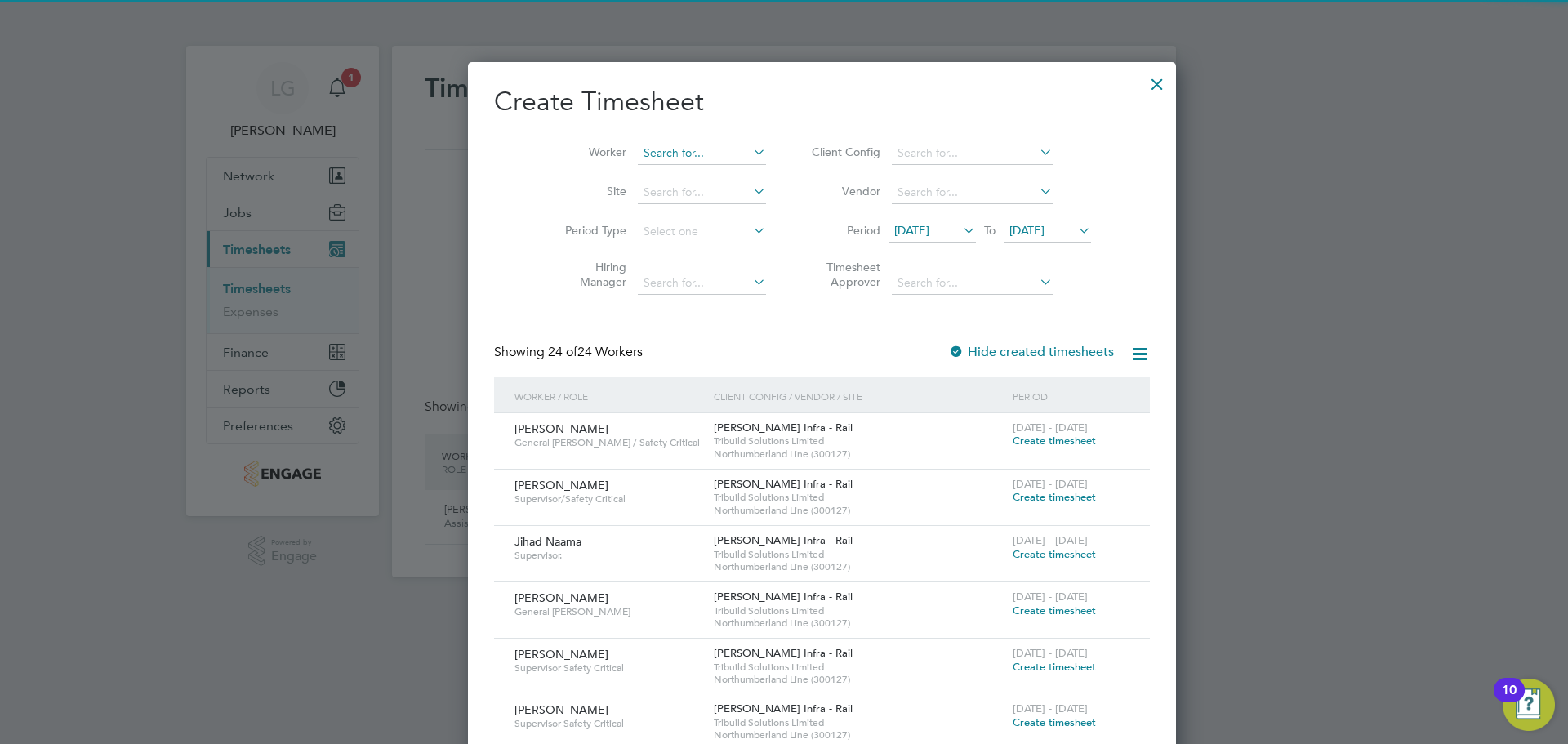
click at [696, 152] on input at bounding box center [702, 153] width 129 height 23
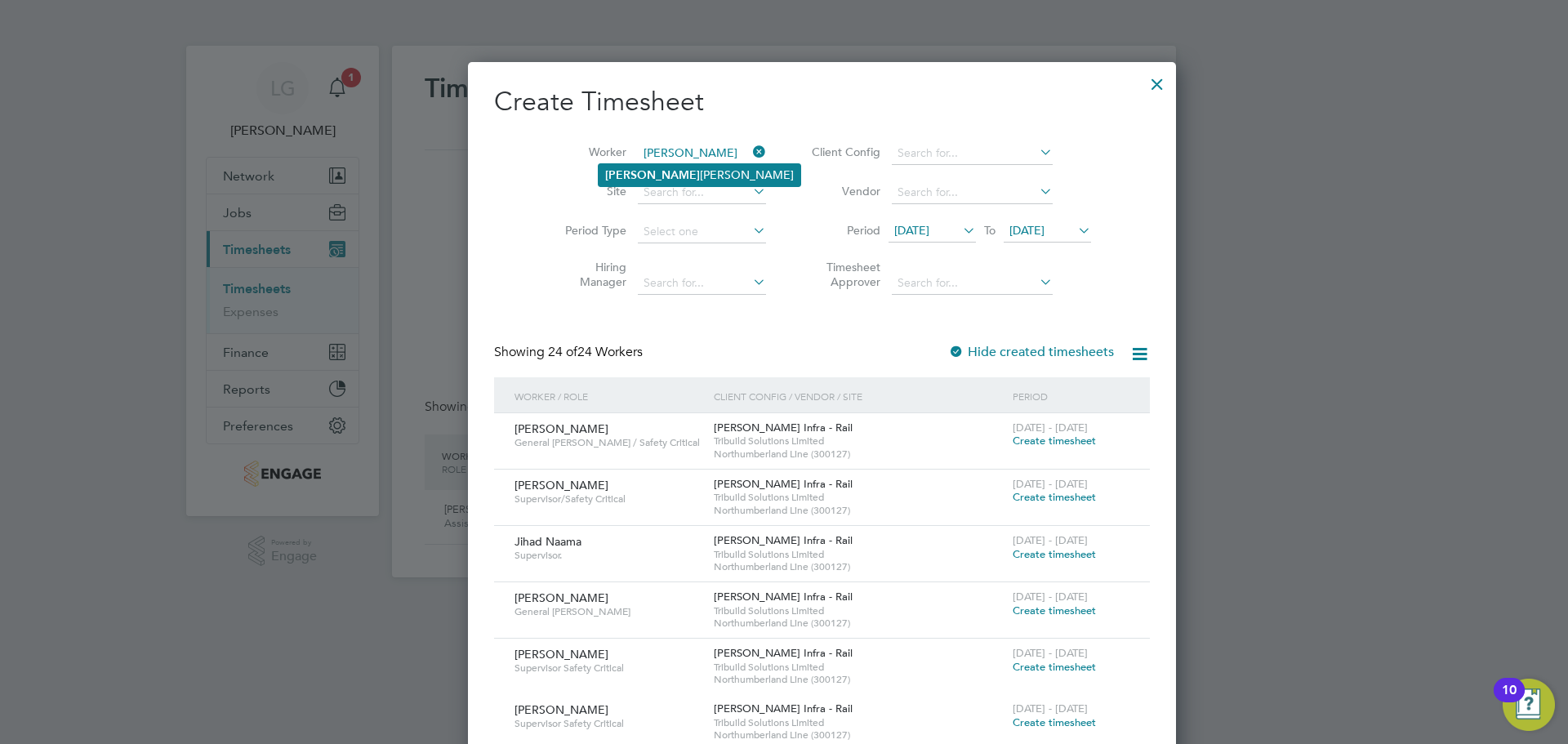
click at [680, 168] on li "Cris tian Virgil Serban" at bounding box center [700, 175] width 202 height 22
type input "Cristian Virgil Serban"
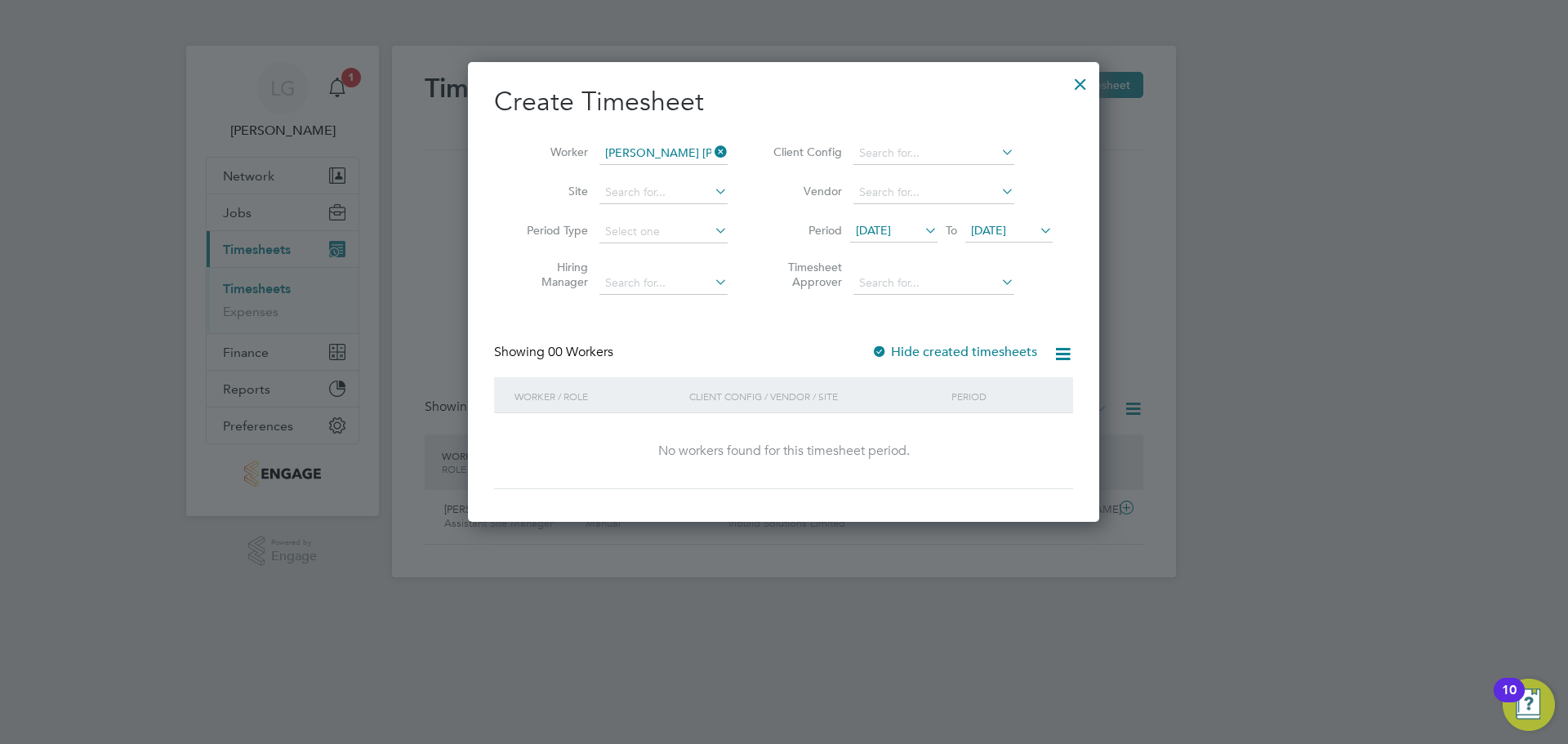
click at [904, 238] on span "[DATE]" at bounding box center [893, 231] width 87 height 22
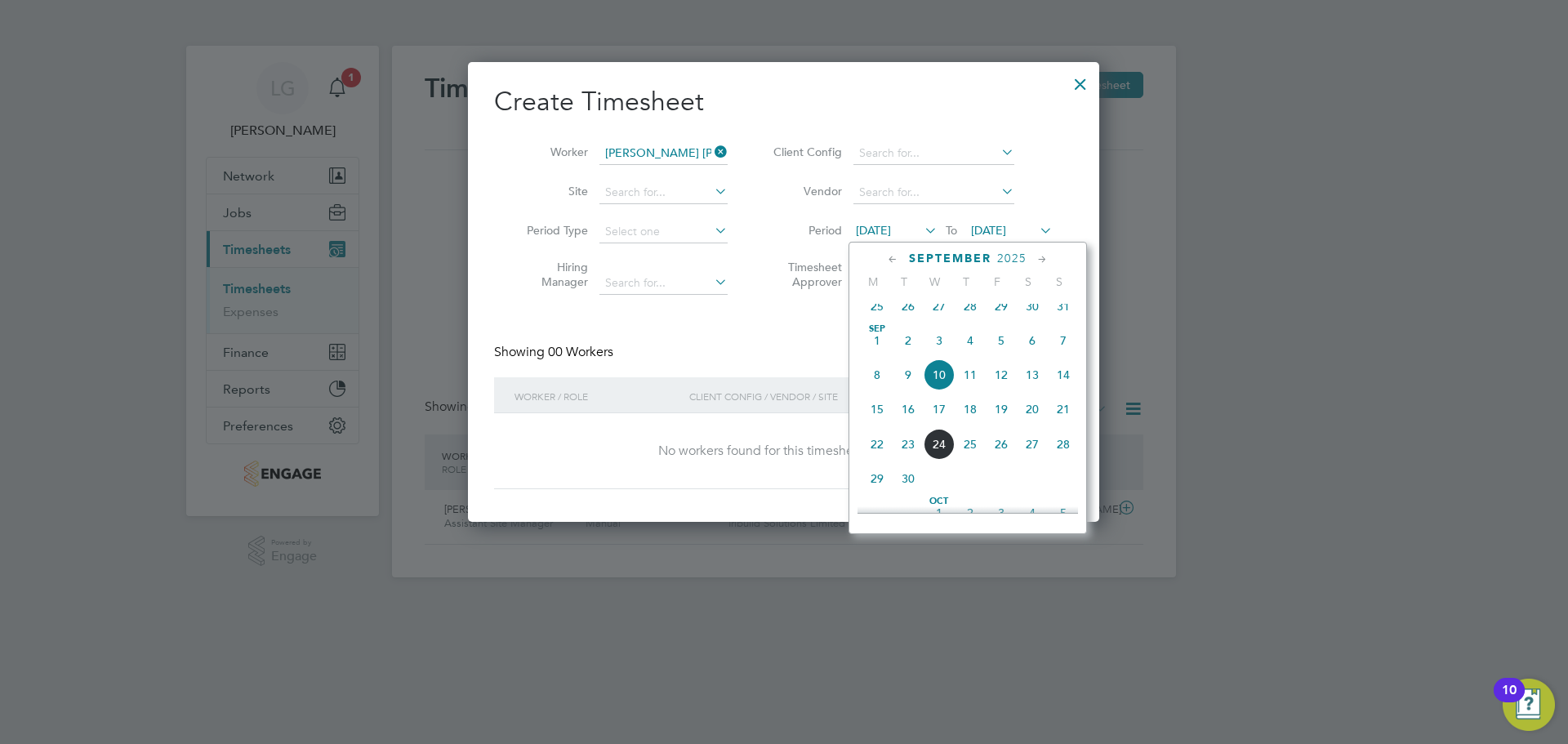
click at [769, 361] on div "Showing 00 Workers Hide created timesheets" at bounding box center [783, 361] width 579 height 33
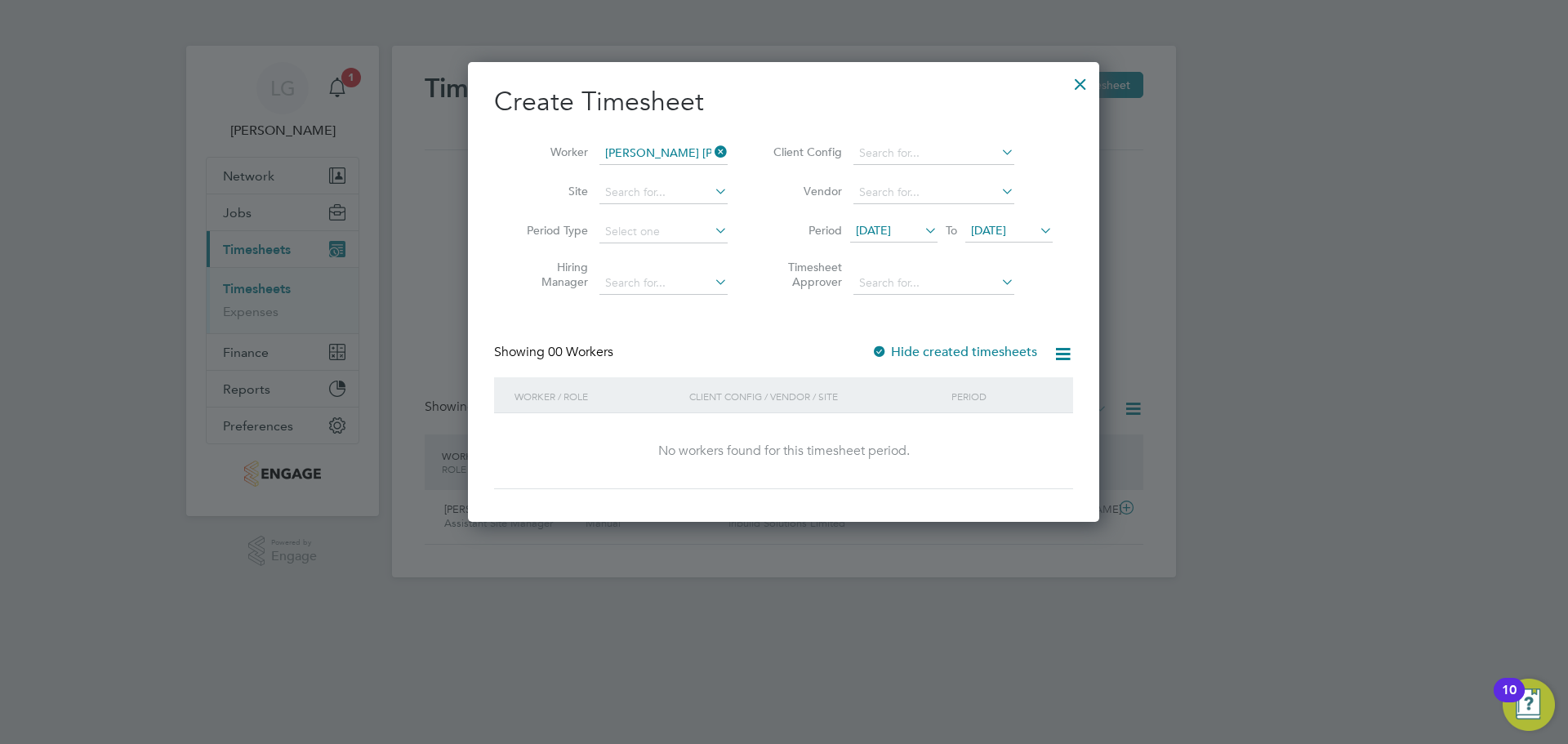
click at [1006, 228] on span "17 Sep 2025" at bounding box center [989, 231] width 35 height 15
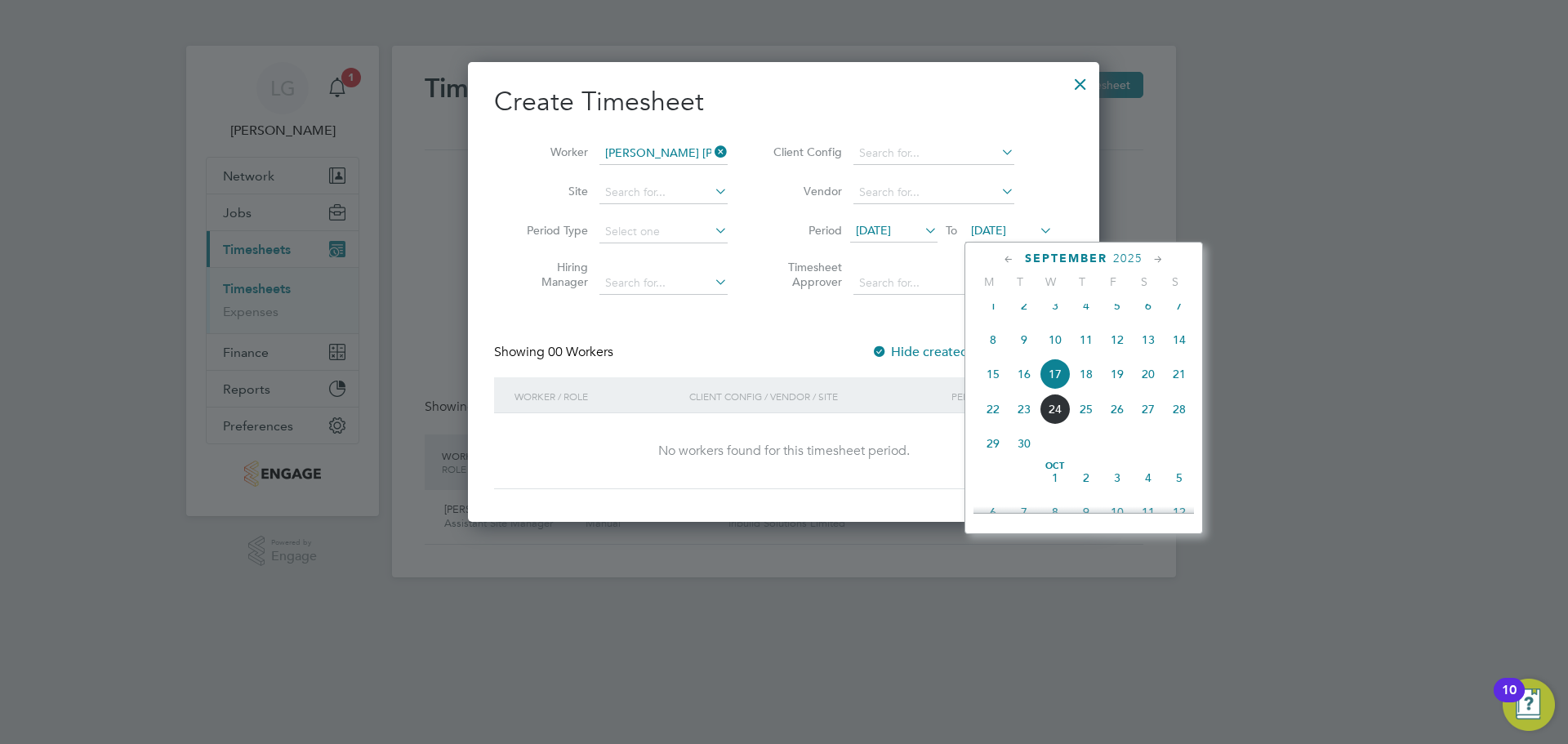
click at [1054, 493] on span "Oct 1" at bounding box center [1055, 479] width 31 height 31
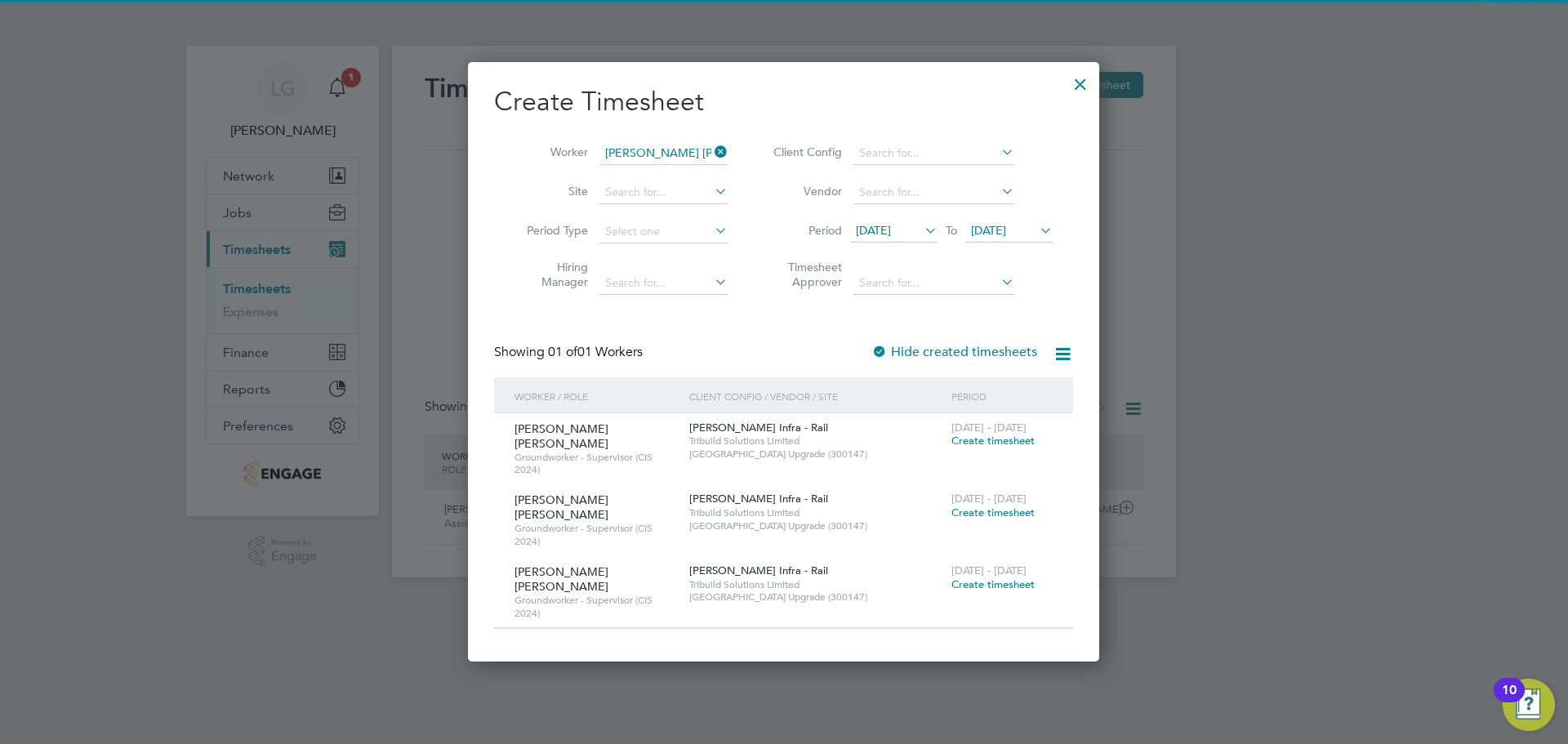
click at [714, 331] on div "Create Timesheet Worker Cristian Virgil Serban Site Period Type Hiring Manager …" at bounding box center [783, 357] width 579 height 544
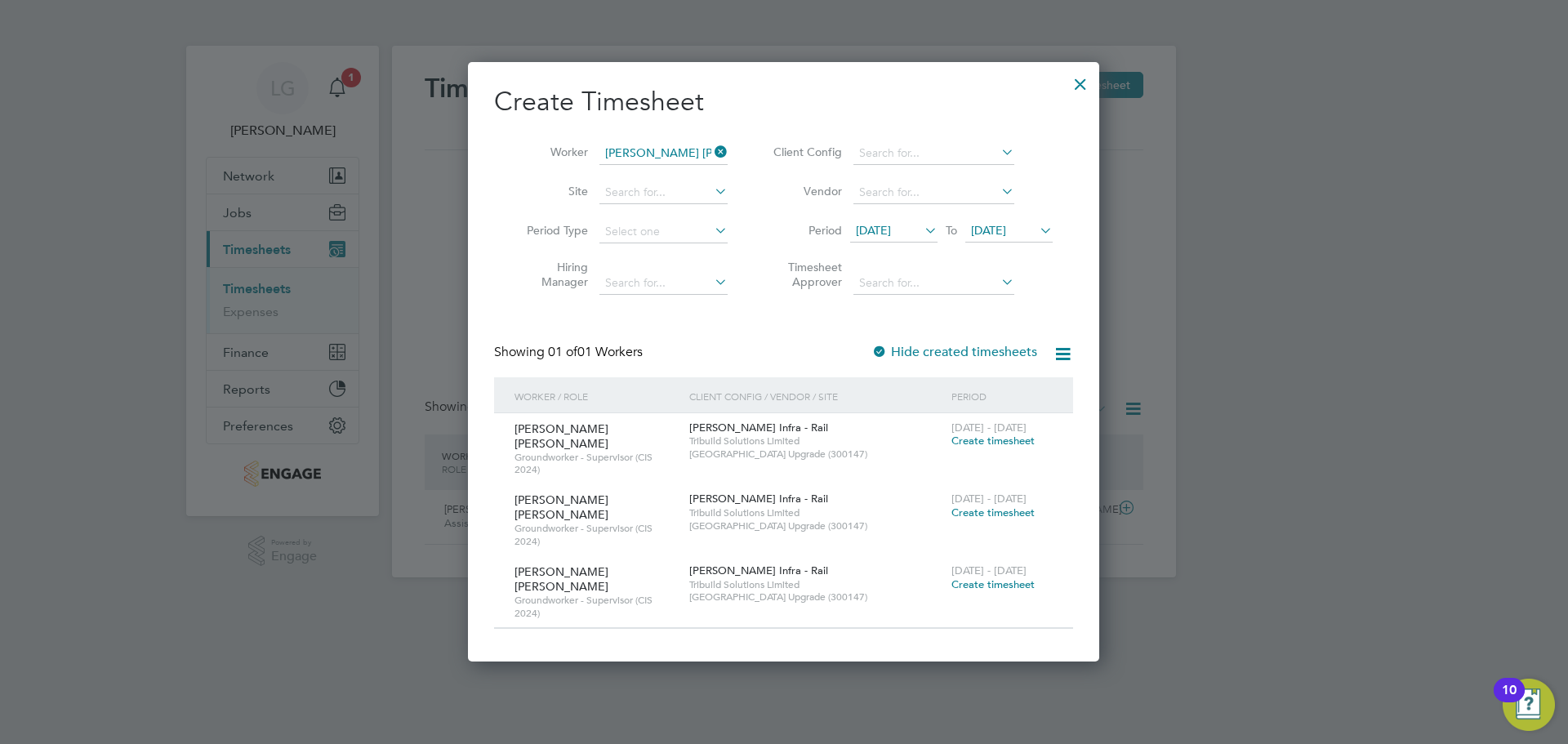
click at [995, 440] on span "Create timesheet" at bounding box center [992, 440] width 84 height 14
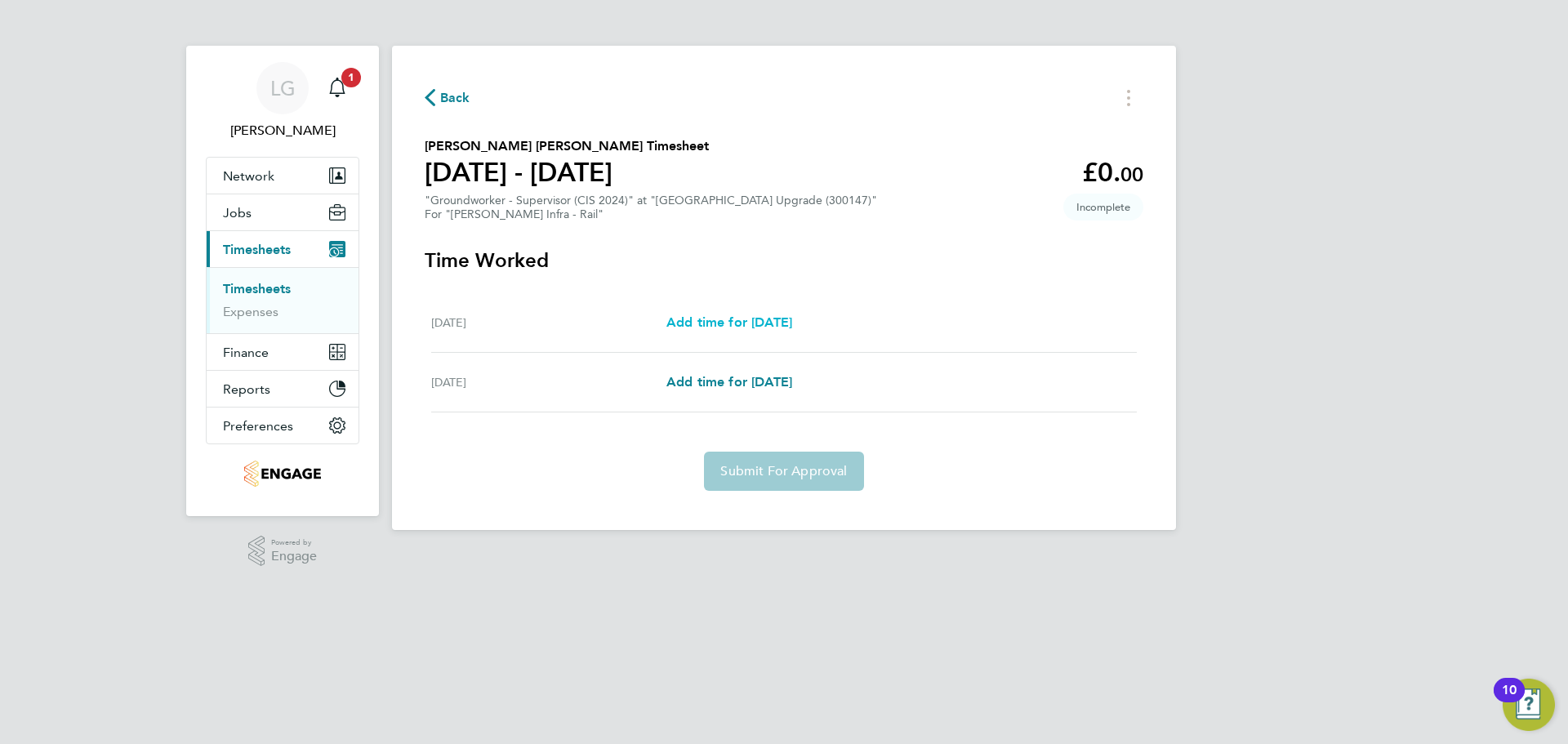
click at [792, 323] on span "Add time for Thu 18 Sep" at bounding box center [729, 322] width 126 height 16
select select "30"
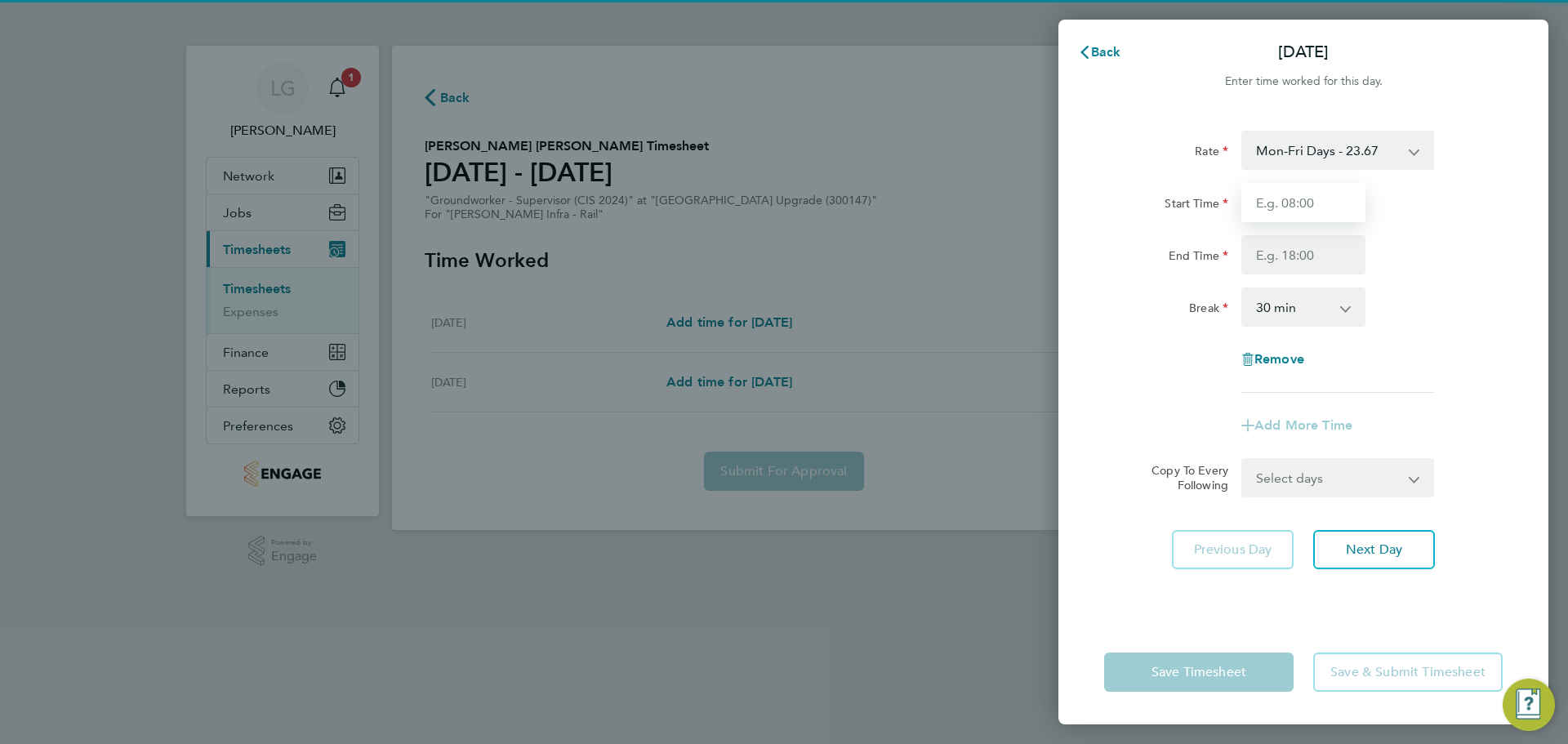
click at [1312, 197] on input "Start Time" at bounding box center [1303, 202] width 124 height 39
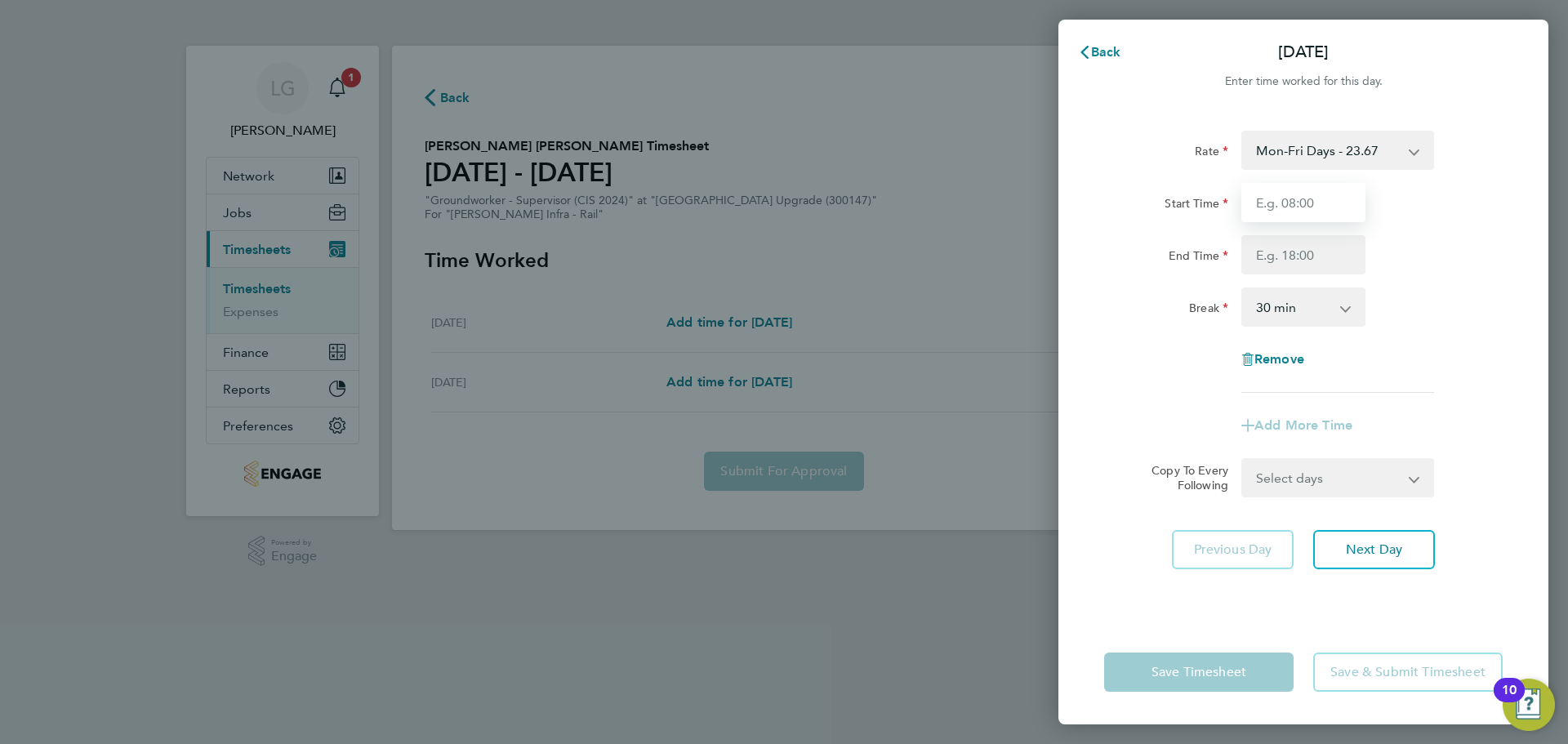
type input "07:00"
click at [1303, 255] on input "End Time" at bounding box center [1303, 254] width 124 height 39
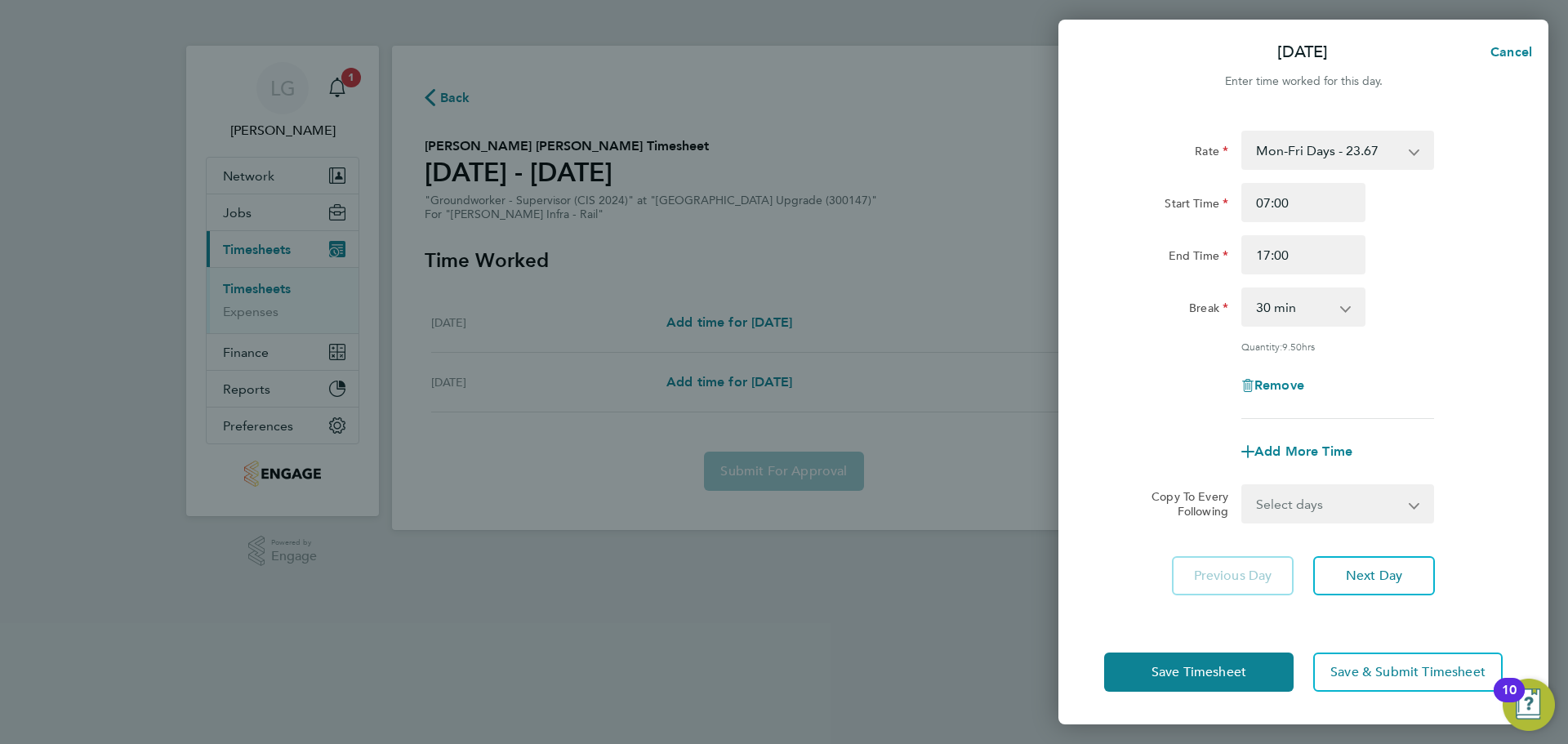
click at [1425, 315] on div "Break 0 min 15 min 30 min 45 min 60 min 75 min 90 min" at bounding box center [1304, 307] width 411 height 39
click at [1330, 256] on input "17:00" at bounding box center [1303, 254] width 124 height 39
type input "17:30"
click at [1428, 267] on div "End Time 17:30" at bounding box center [1304, 254] width 411 height 39
click at [1391, 510] on select "Select days Friday" at bounding box center [1328, 503] width 172 height 36
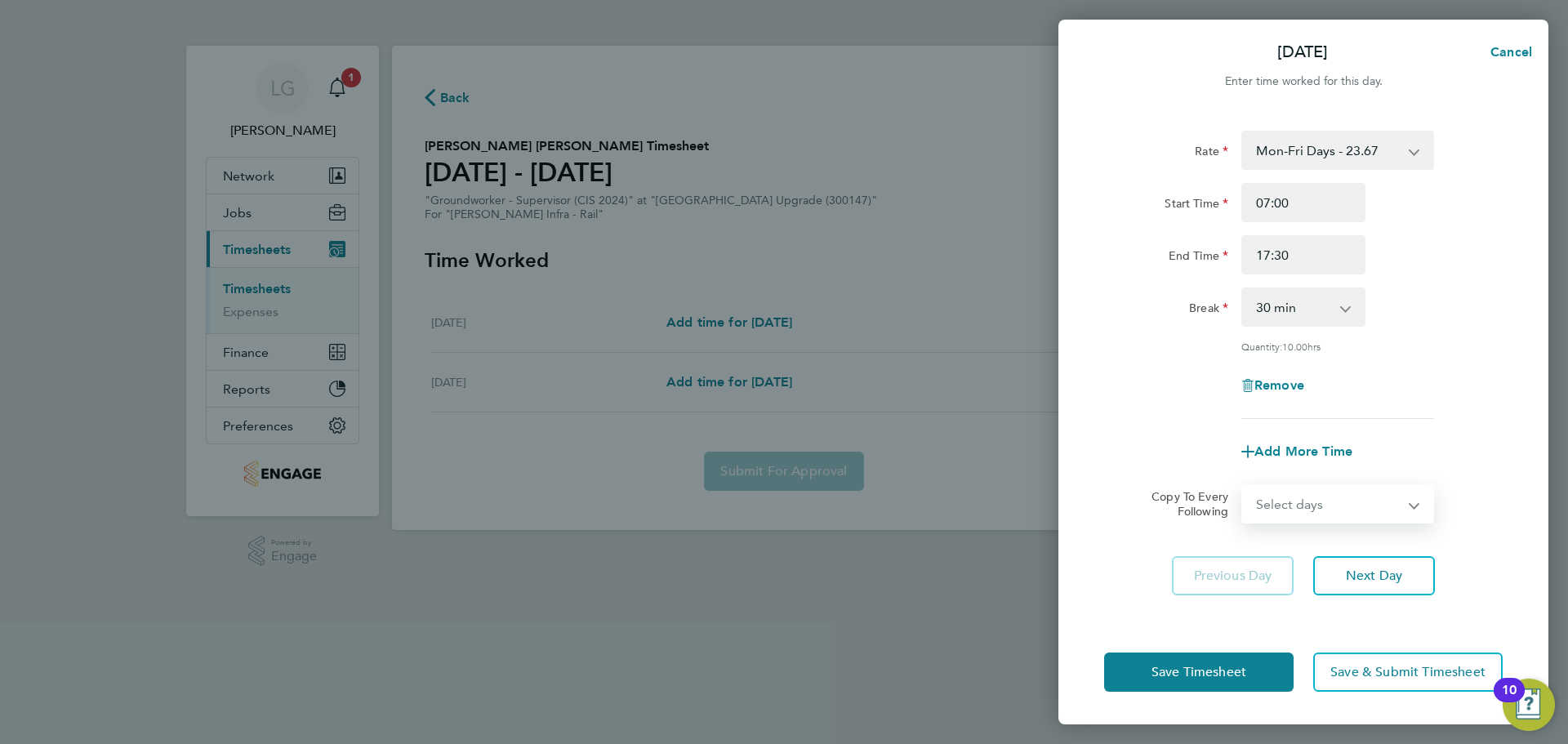
click at [1468, 392] on div "Remove" at bounding box center [1304, 386] width 411 height 39
drag, startPoint x: 1378, startPoint y: 490, endPoint x: 1367, endPoint y: 513, distance: 25.5
click at [1378, 490] on select "Select days Friday" at bounding box center [1328, 503] width 172 height 36
select select "FRI"
click at [1243, 486] on select "Select days Friday" at bounding box center [1328, 503] width 172 height 36
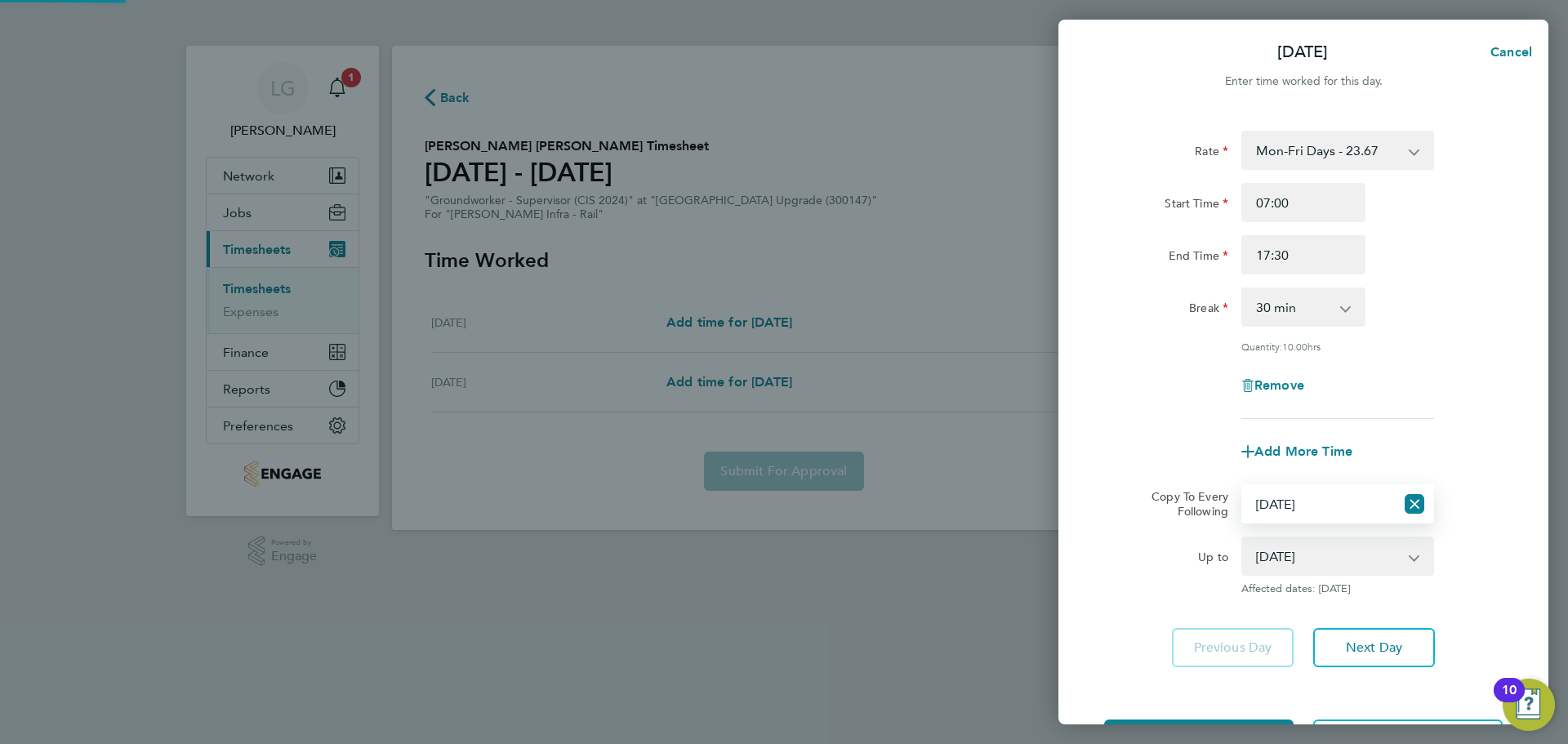
click at [1469, 405] on div "Rate Mon-Fri Days - 23.67 Bank Hol - 35.50 Mon-Thurs Nights - 27.22 Xmas / NY -…" at bounding box center [1304, 275] width 398 height 288
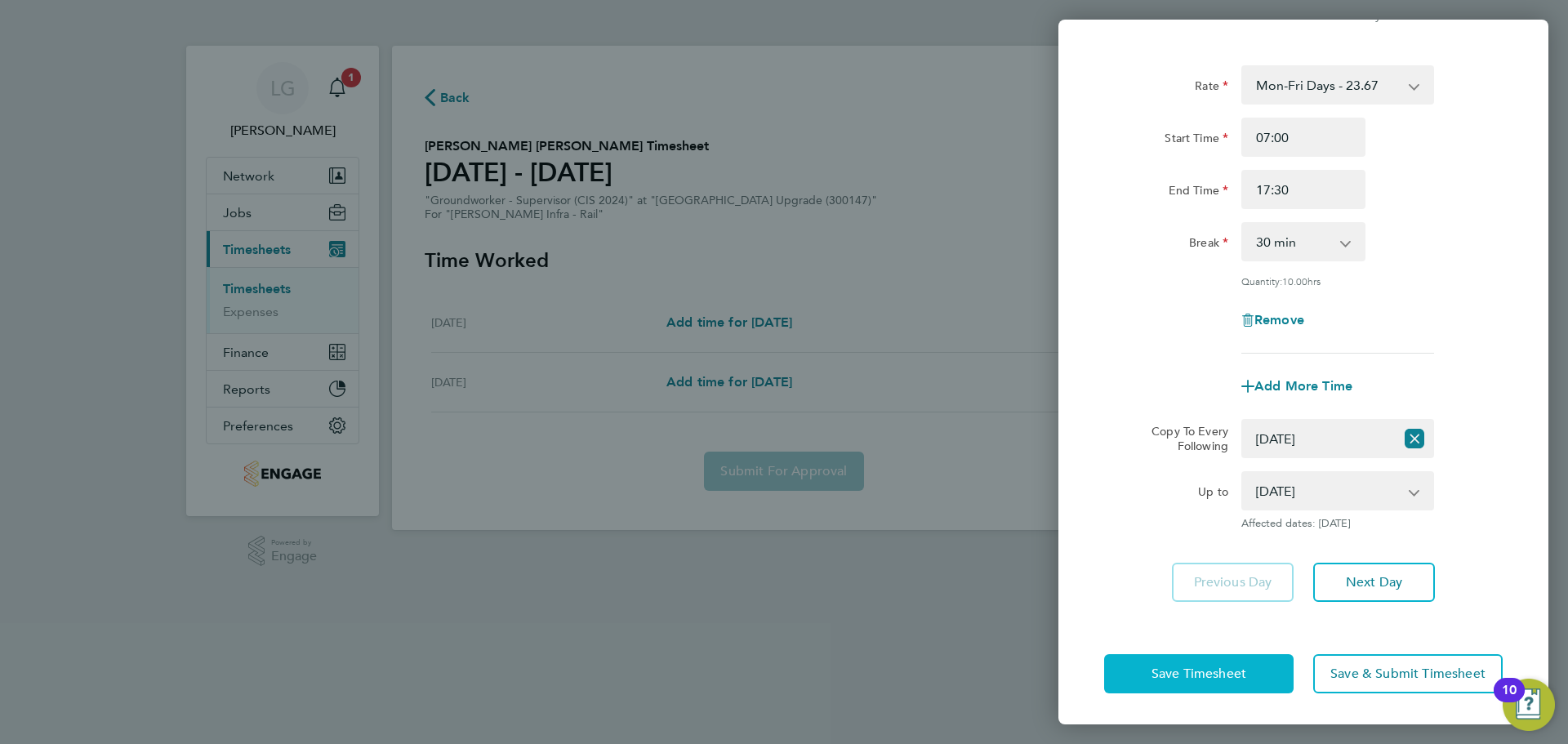
click at [1200, 675] on span "Save Timesheet" at bounding box center [1198, 674] width 95 height 17
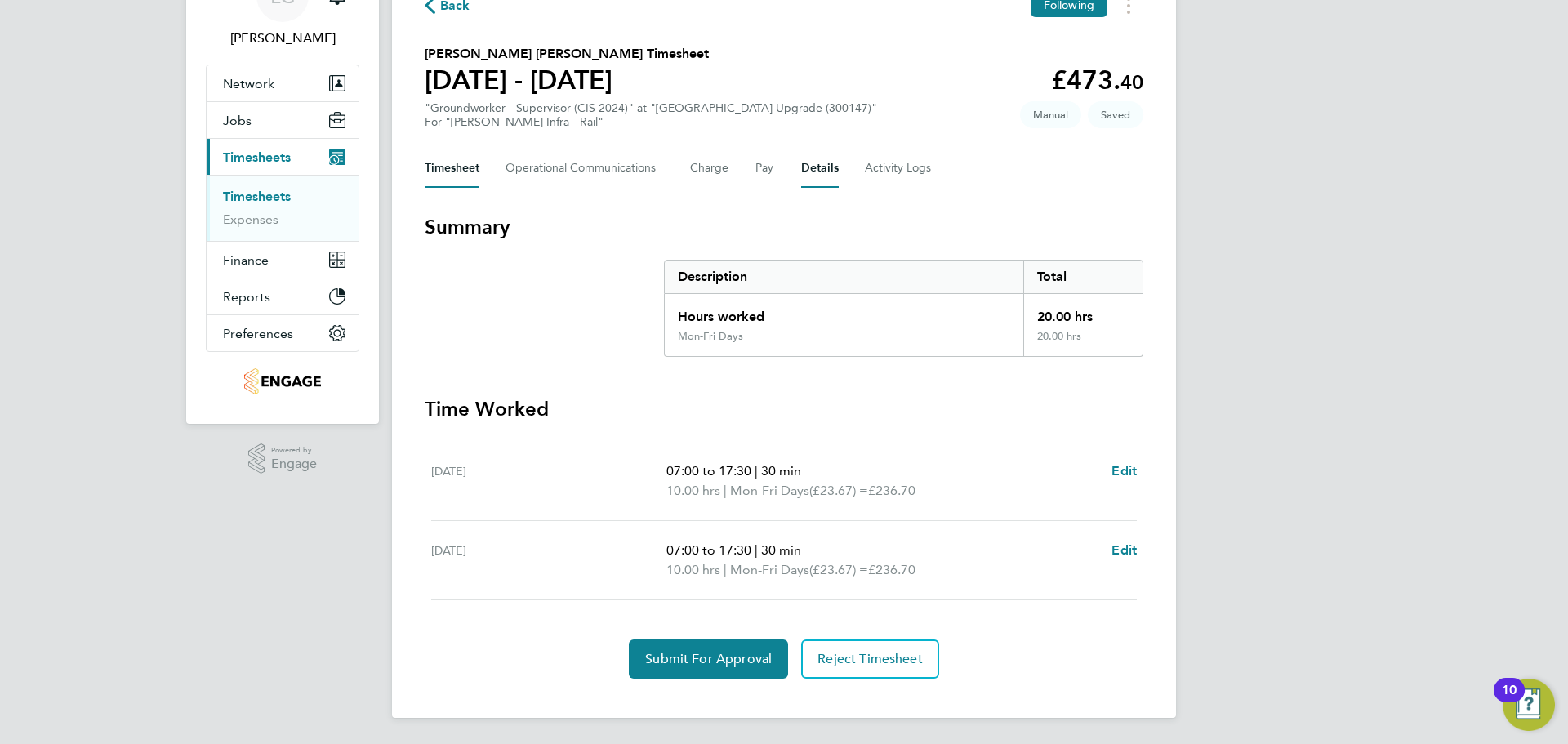
click at [821, 166] on button "Details" at bounding box center [820, 168] width 38 height 39
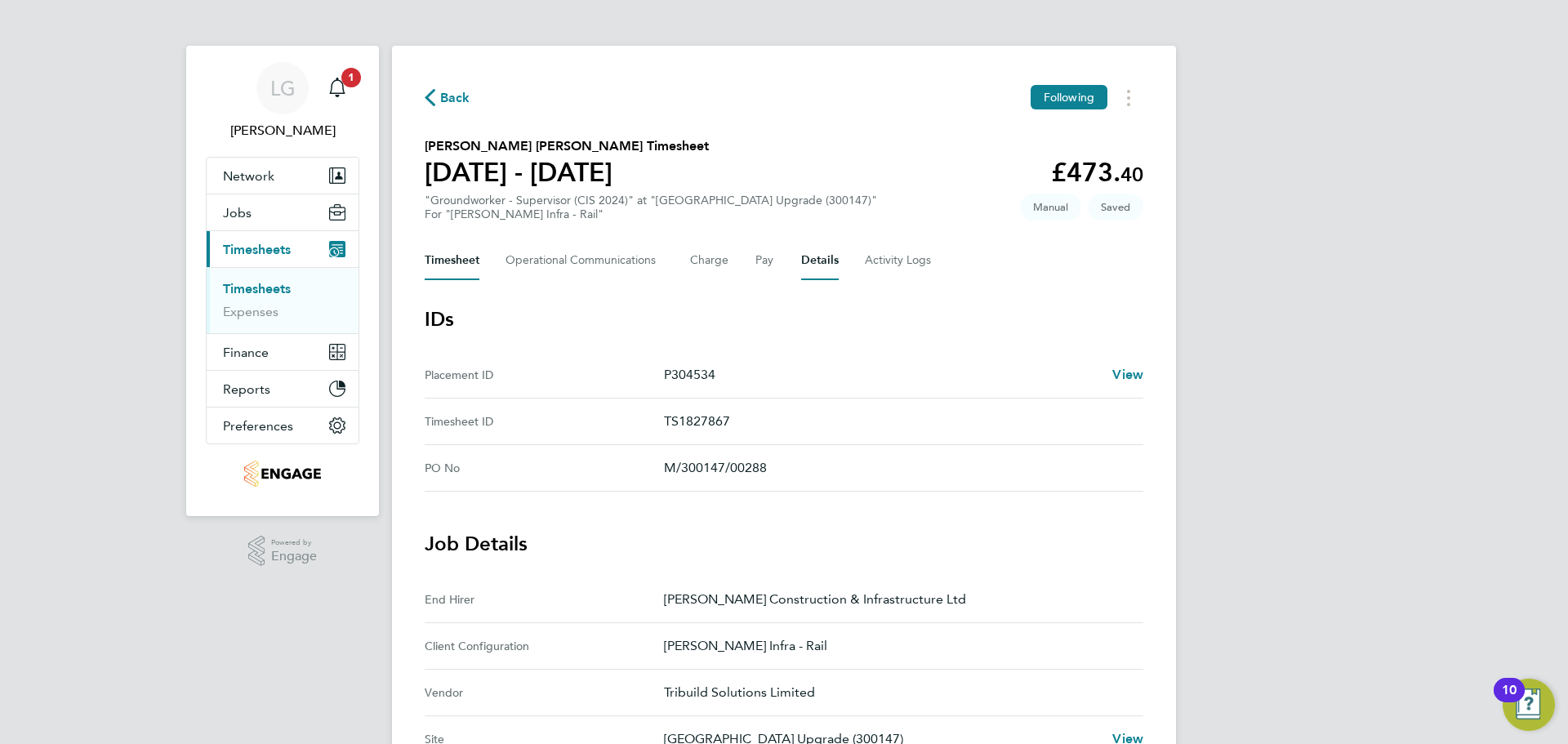
click at [450, 248] on button "Timesheet" at bounding box center [453, 260] width 55 height 39
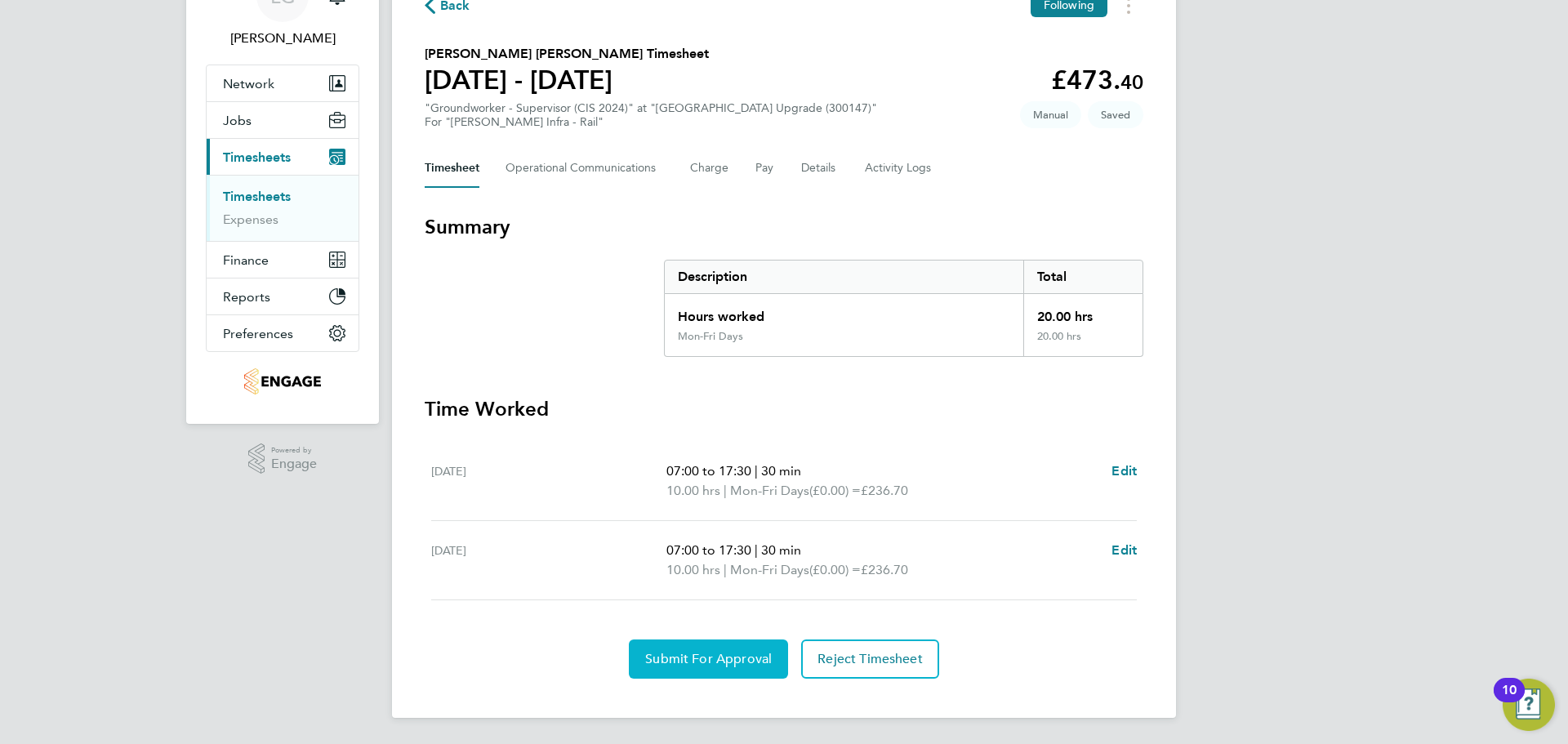
click at [729, 659] on span "Submit For Approval" at bounding box center [709, 659] width 127 height 17
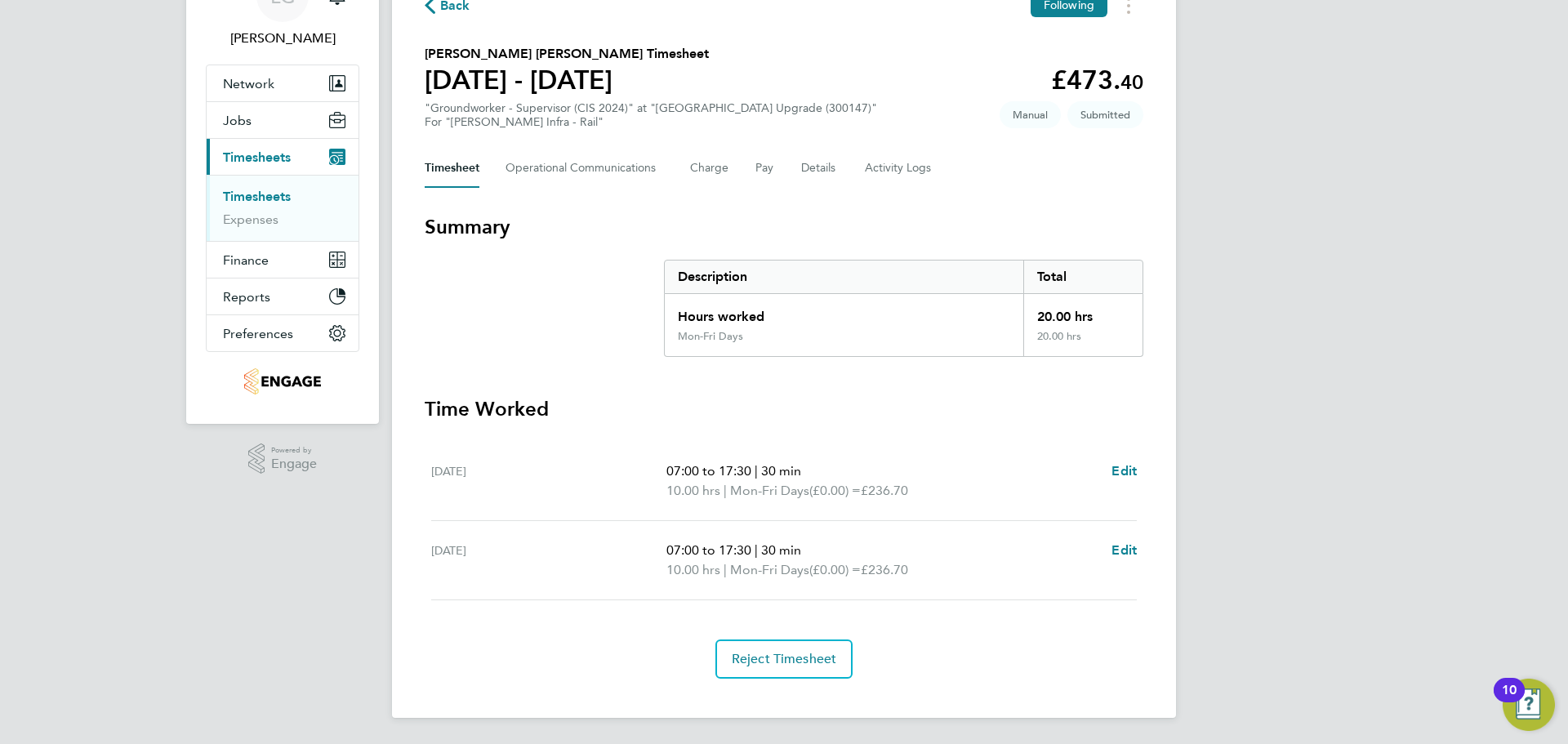
click at [64, 242] on div "LG Lee Garrity Notifications 1 Applications: Network Team Members Businesses Si…" at bounding box center [784, 325] width 1568 height 837
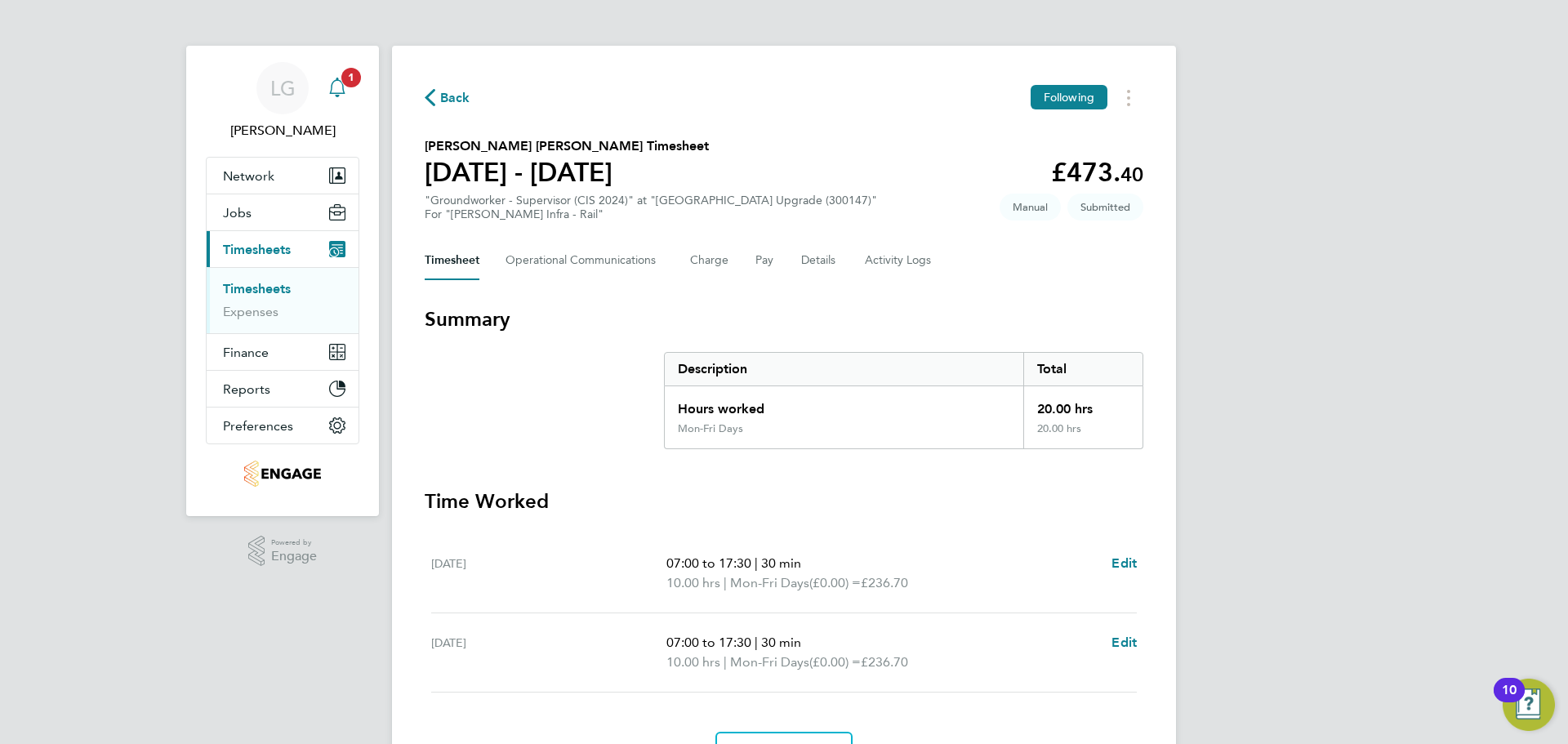
click at [348, 85] on span "1" at bounding box center [351, 77] width 19 height 19
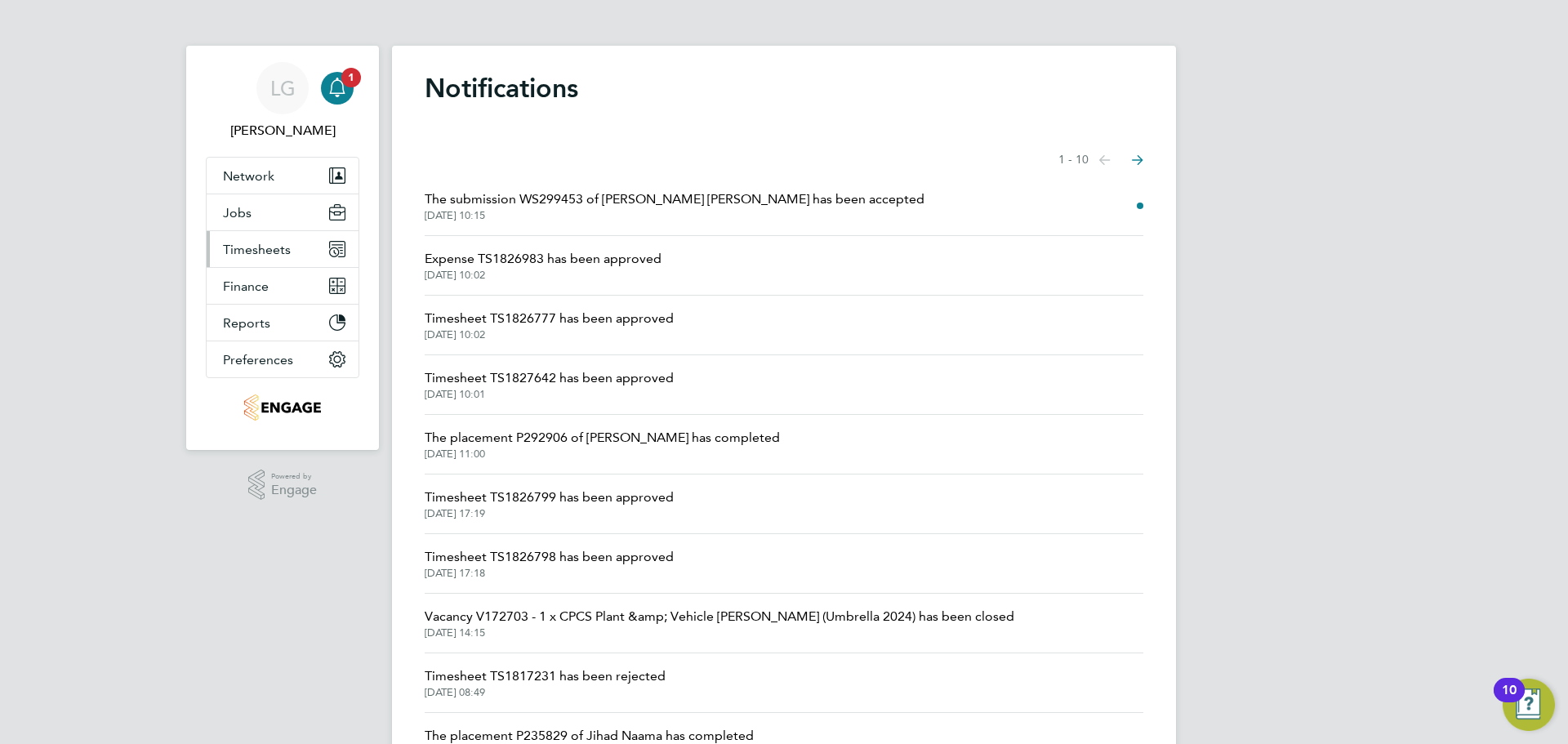
click at [276, 254] on span "Timesheets" at bounding box center [257, 249] width 68 height 16
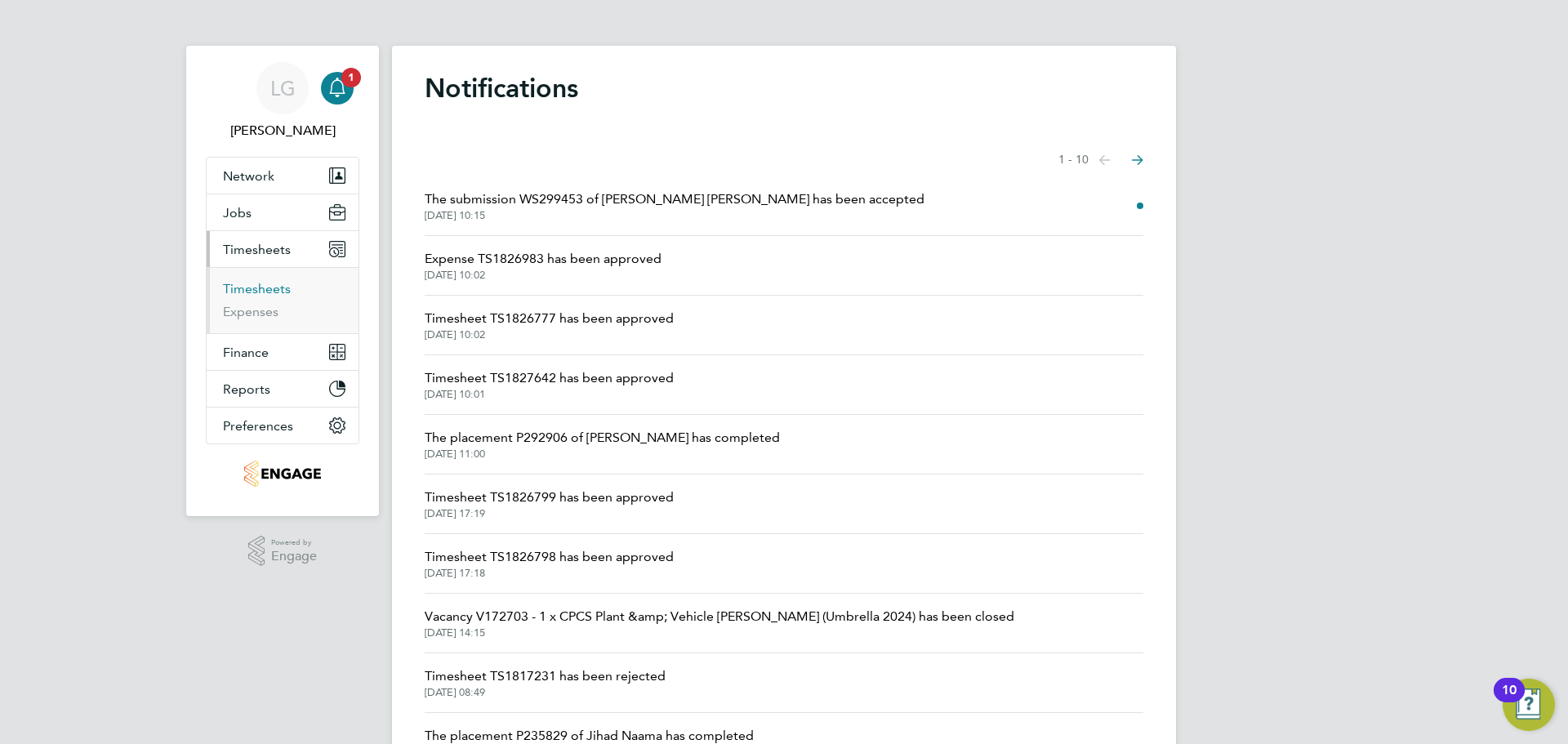
click at [279, 288] on link "Timesheets" at bounding box center [257, 288] width 68 height 16
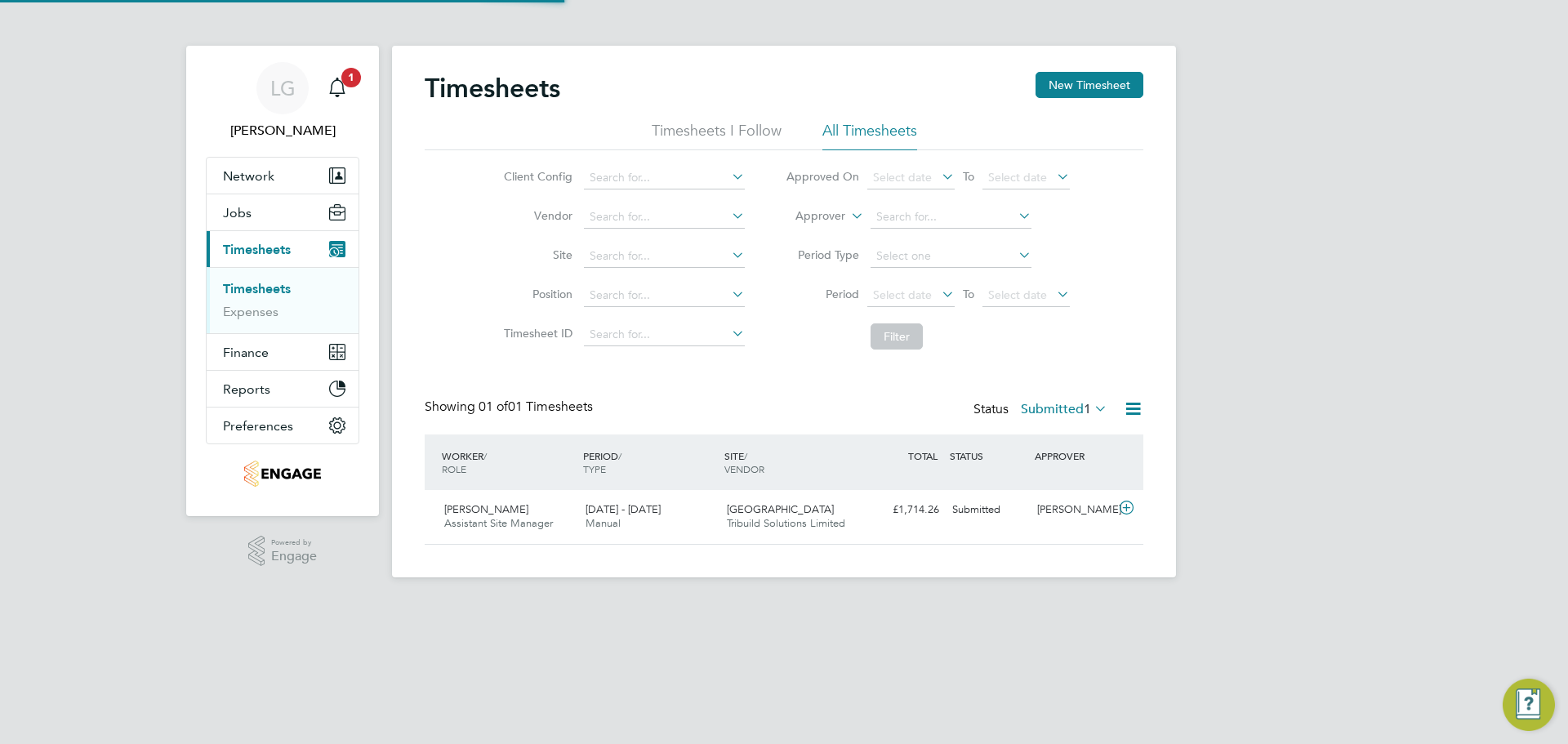
scroll to position [41, 142]
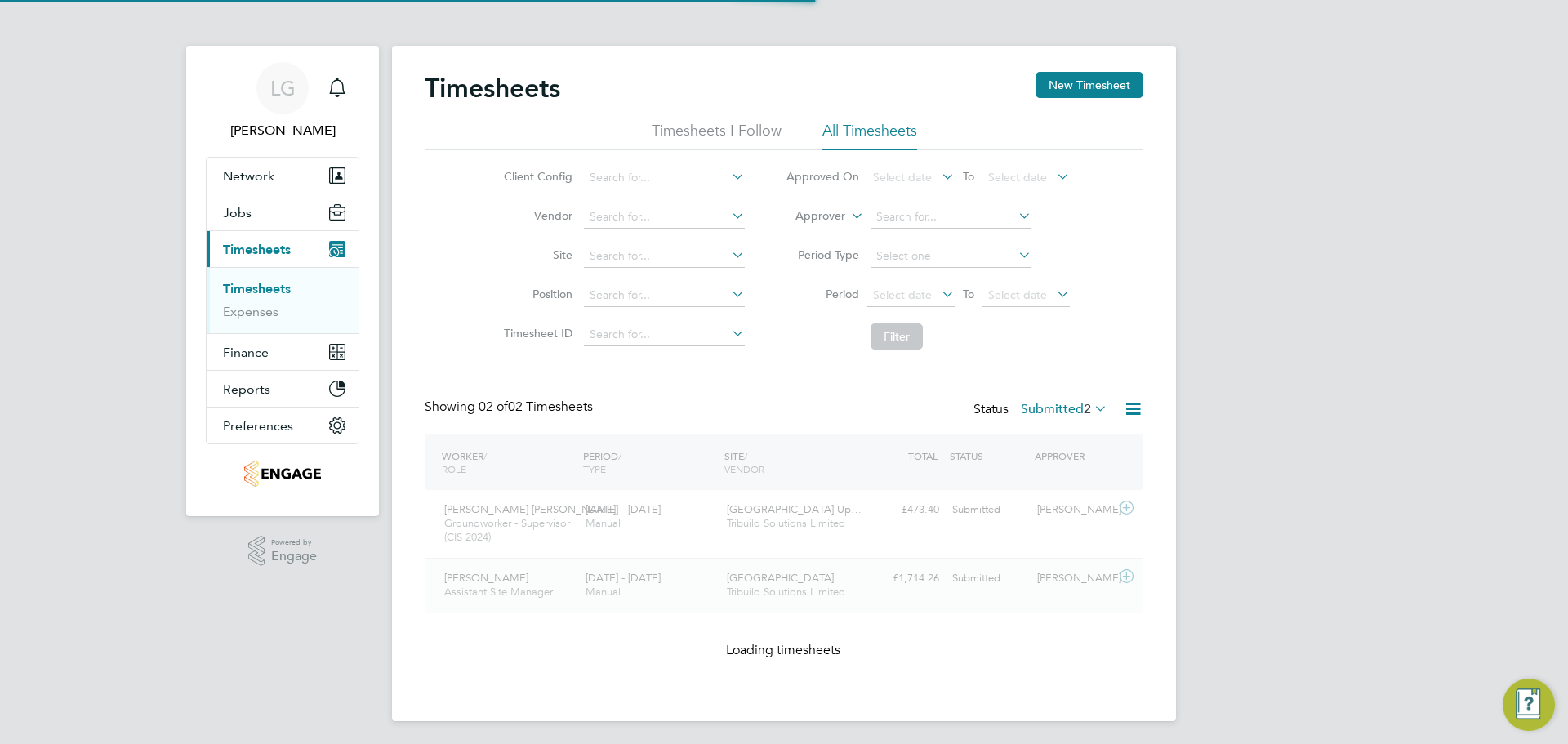
scroll to position [41, 142]
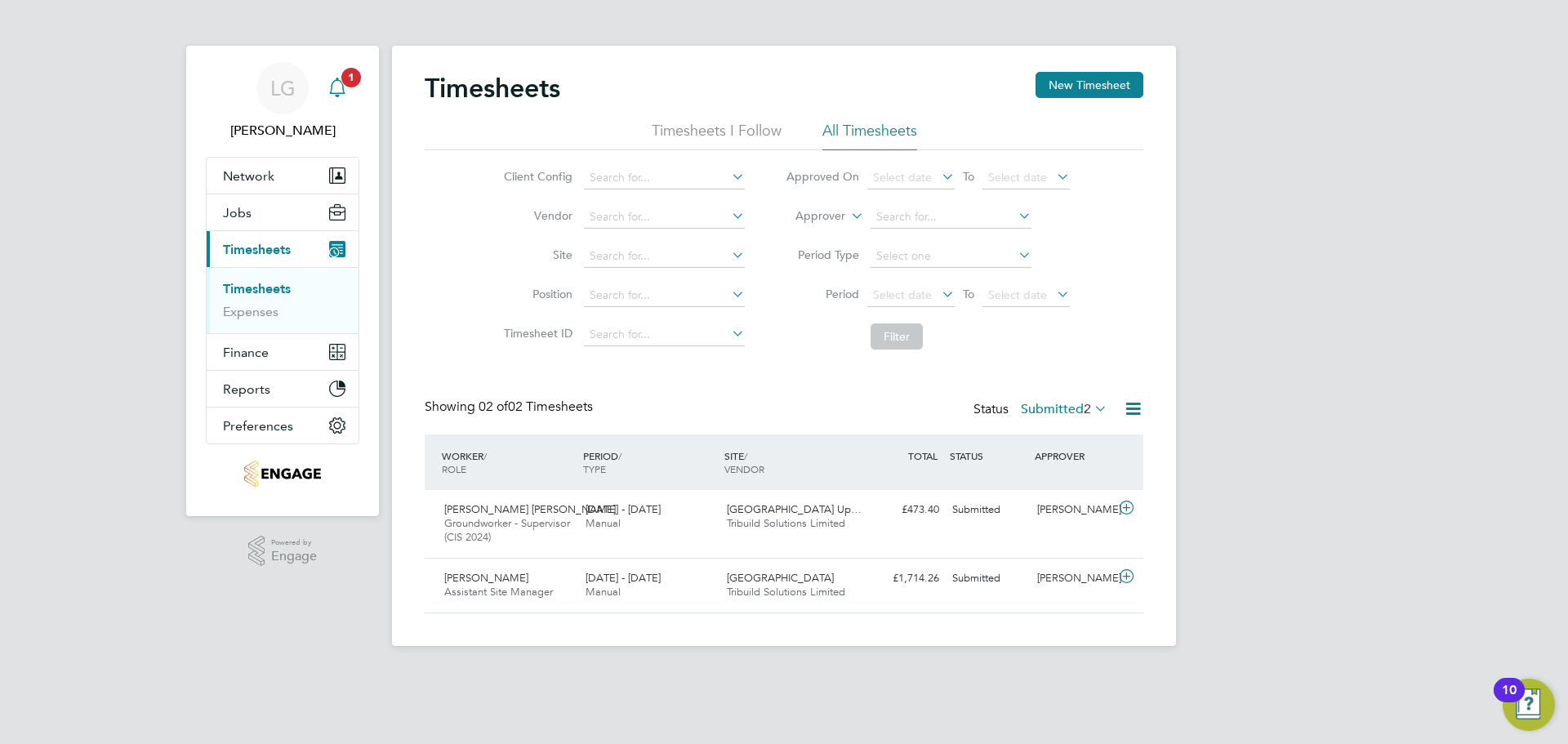
click at [345, 90] on icon "Main navigation" at bounding box center [337, 87] width 19 height 19
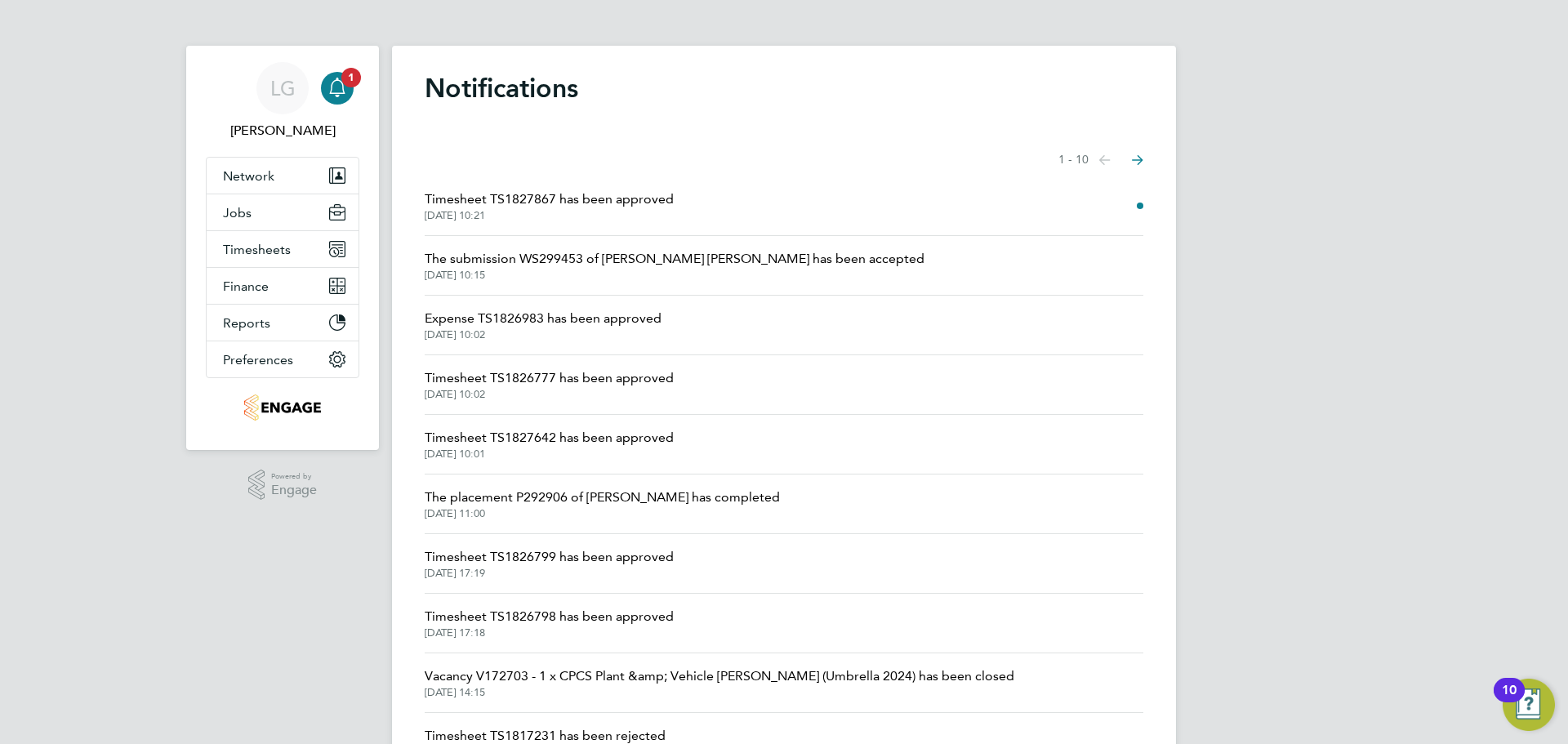
click at [675, 209] on li "Timesheet TS1827867 has been approved 24 Sep 2025, 10:21" at bounding box center [784, 206] width 719 height 60
click at [666, 204] on span "Timesheet TS1827867 has been approved" at bounding box center [549, 198] width 249 height 19
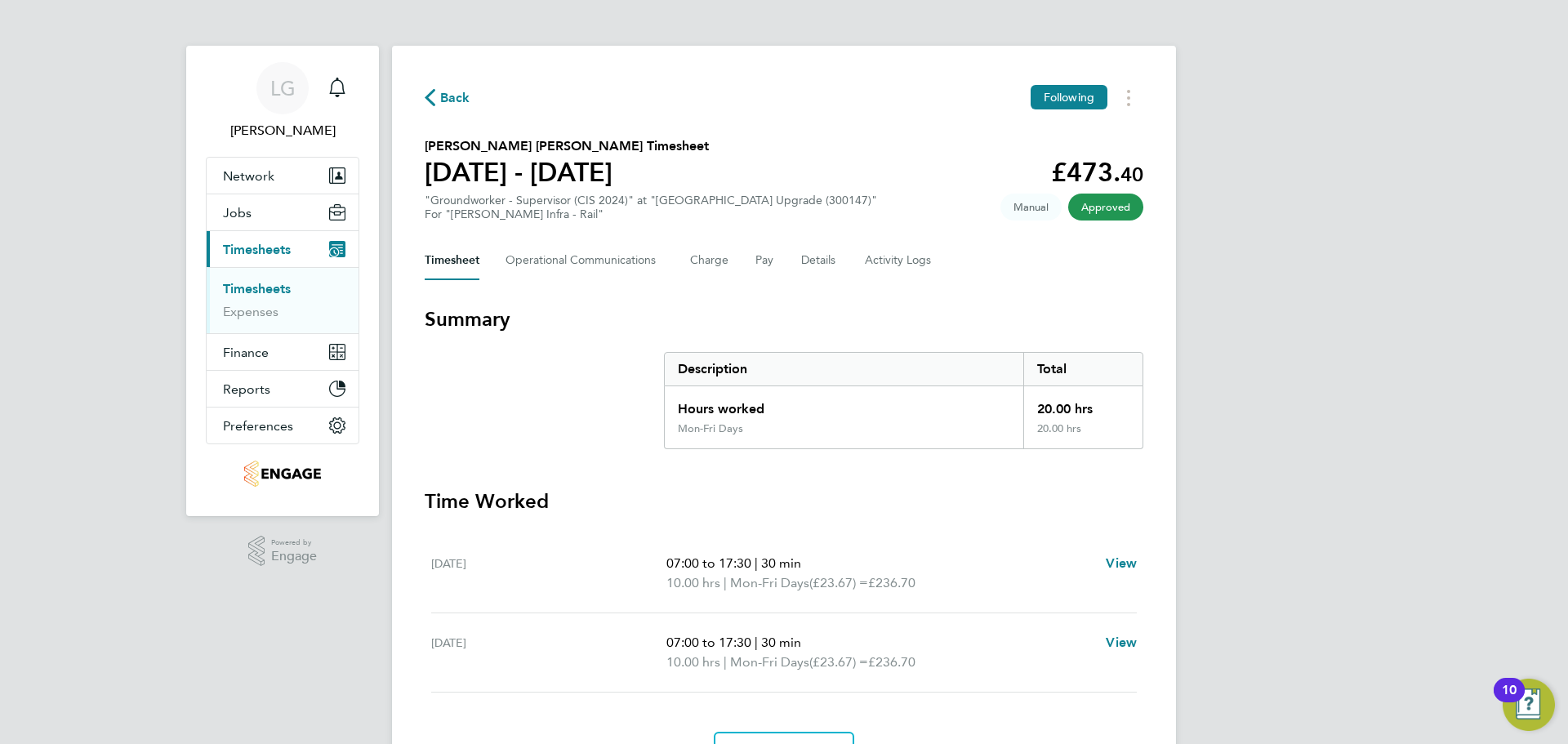
click at [450, 100] on span "Back" at bounding box center [455, 97] width 30 height 19
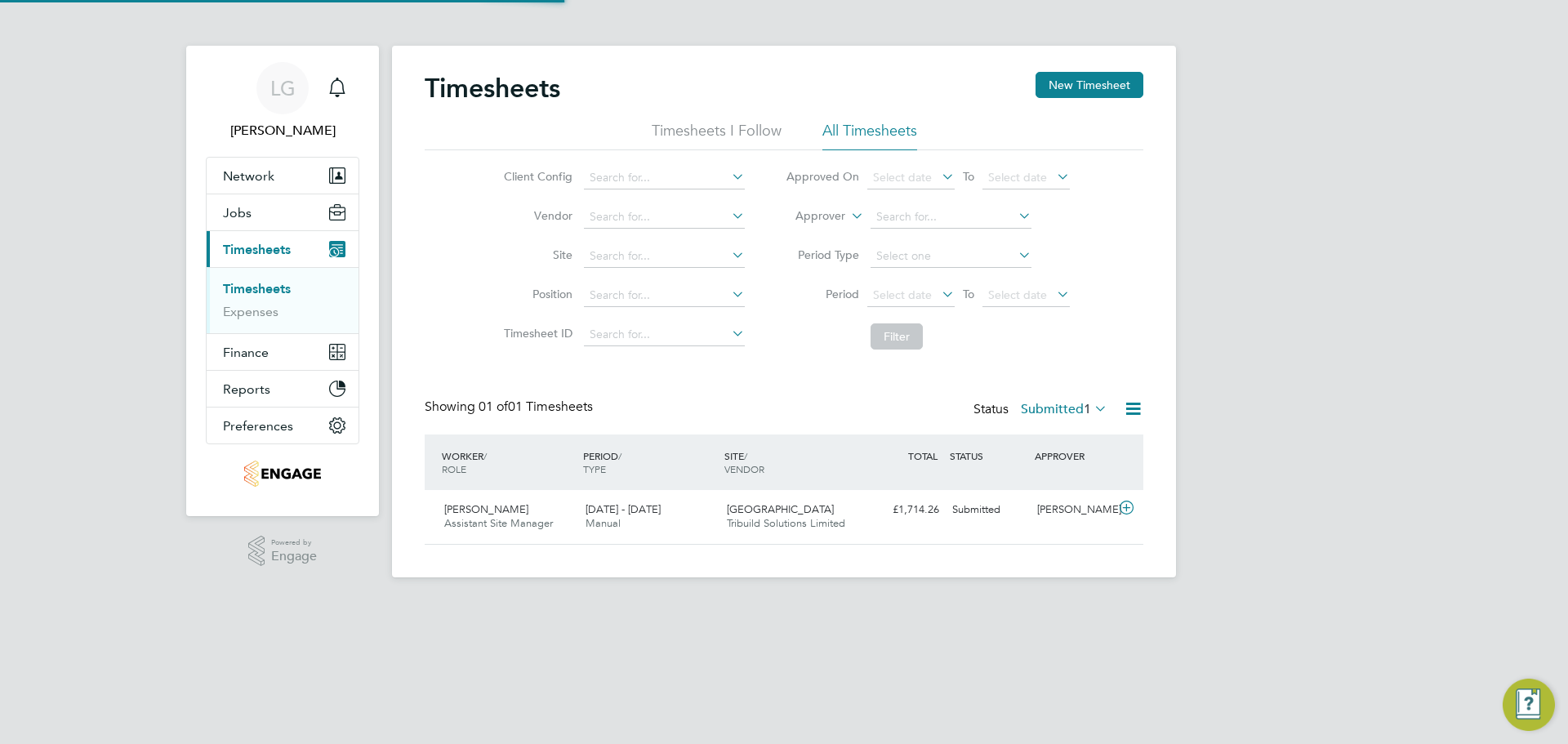
scroll to position [41, 142]
